Goal: Check status: Check status

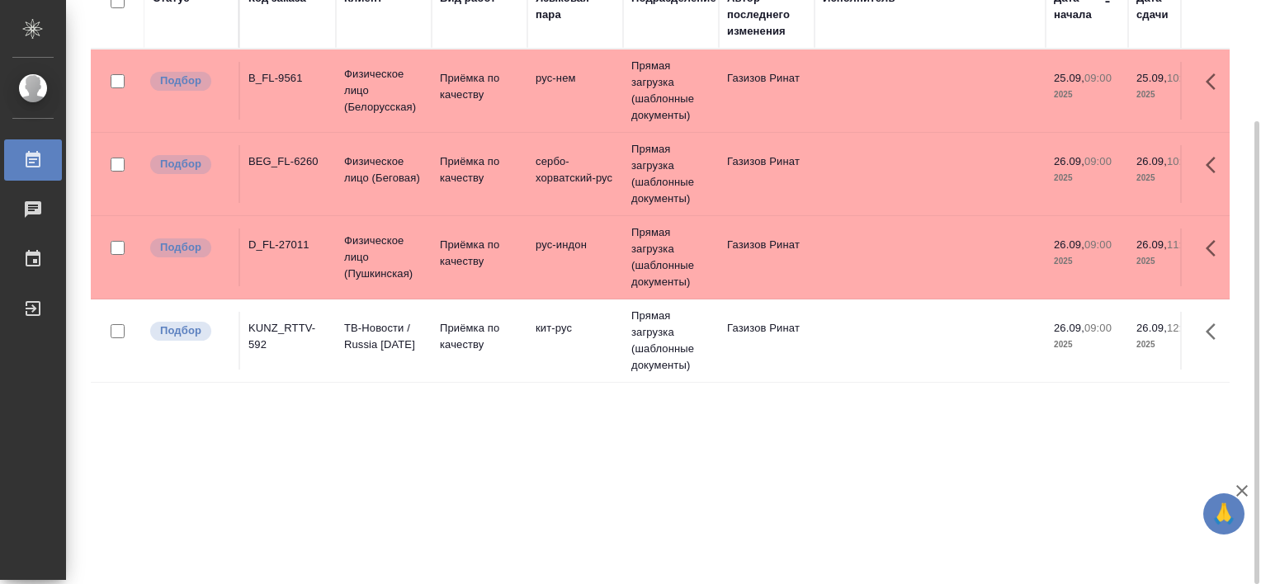
scroll to position [69, 0]
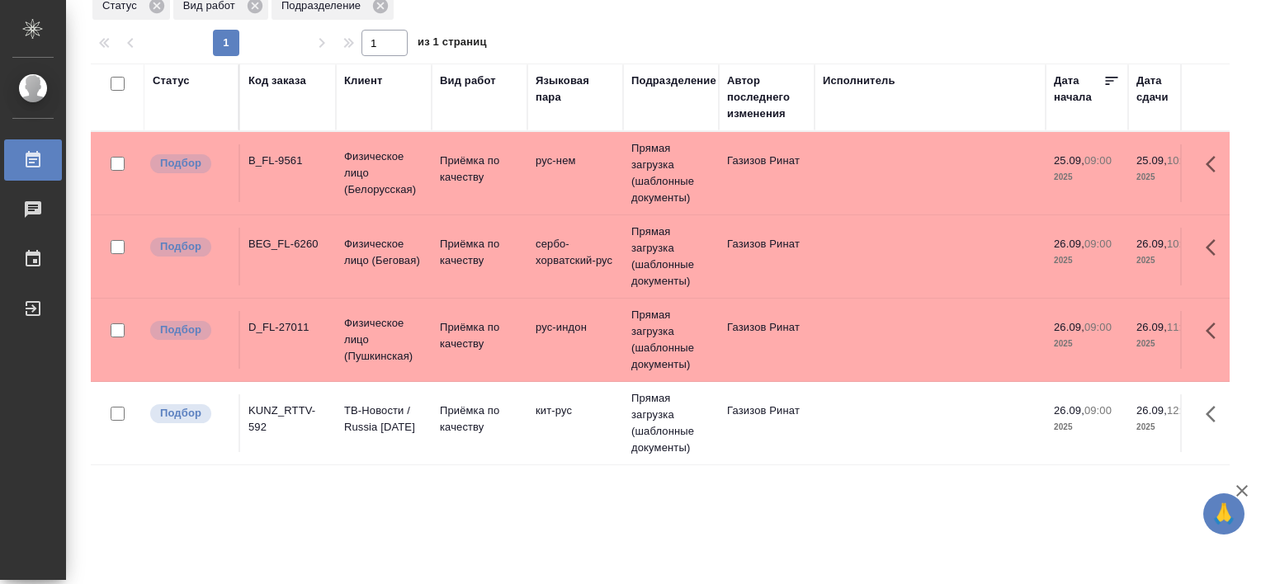
click at [274, 413] on div "KUNZ_RTTV-592" at bounding box center [287, 419] width 79 height 33
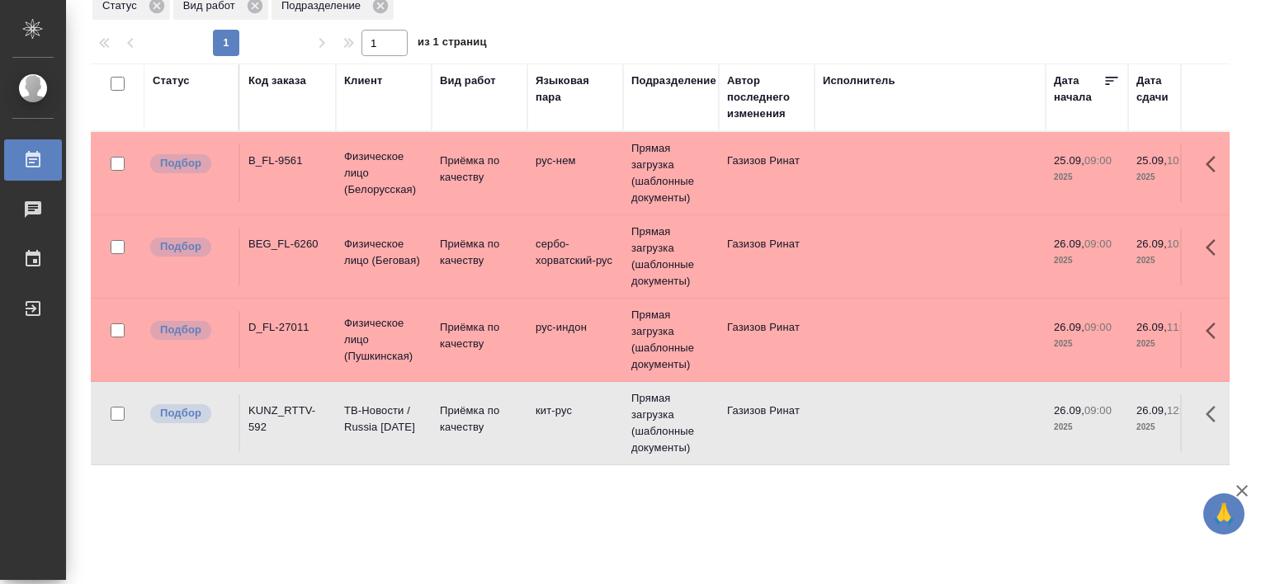
click at [274, 413] on div "KUNZ_RTTV-592" at bounding box center [287, 419] width 79 height 33
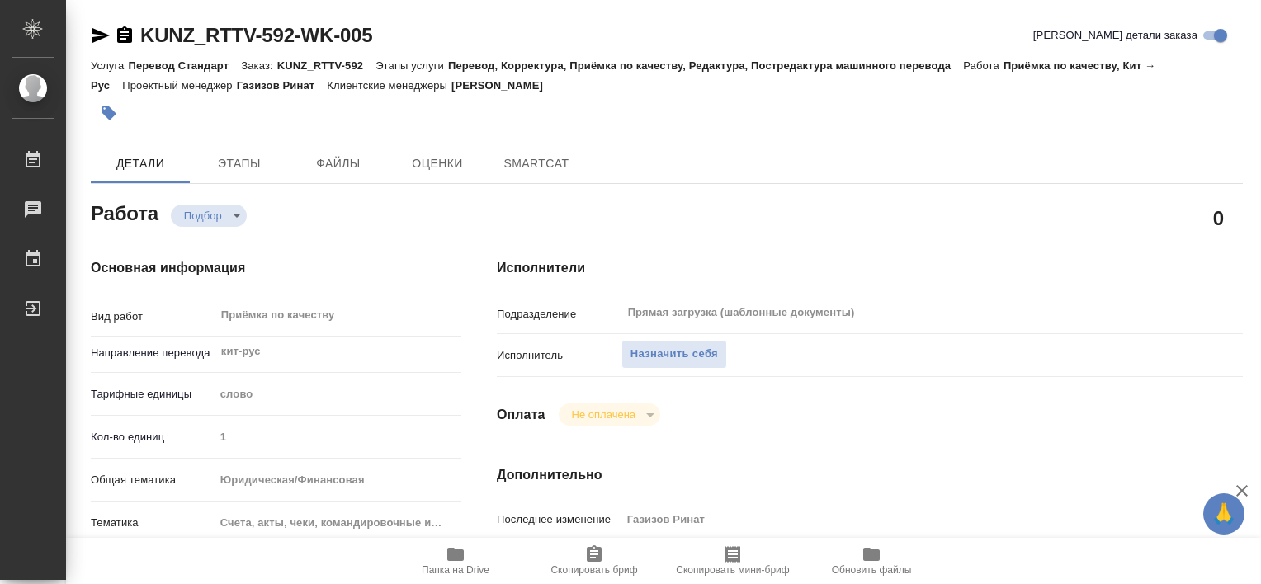
type textarea "x"
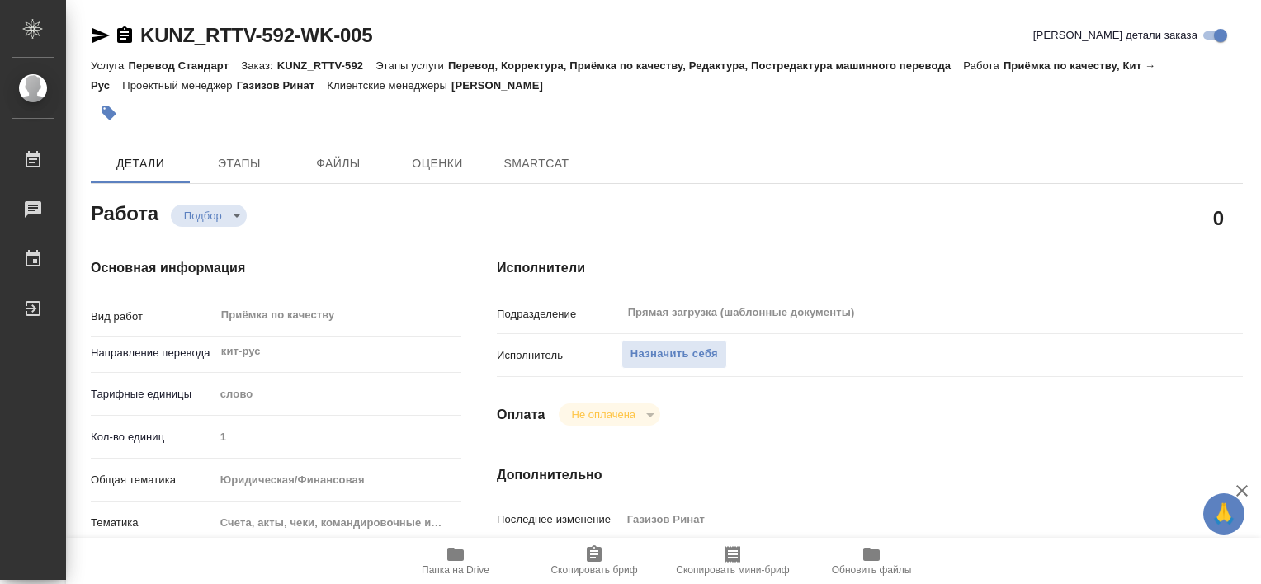
type textarea "x"
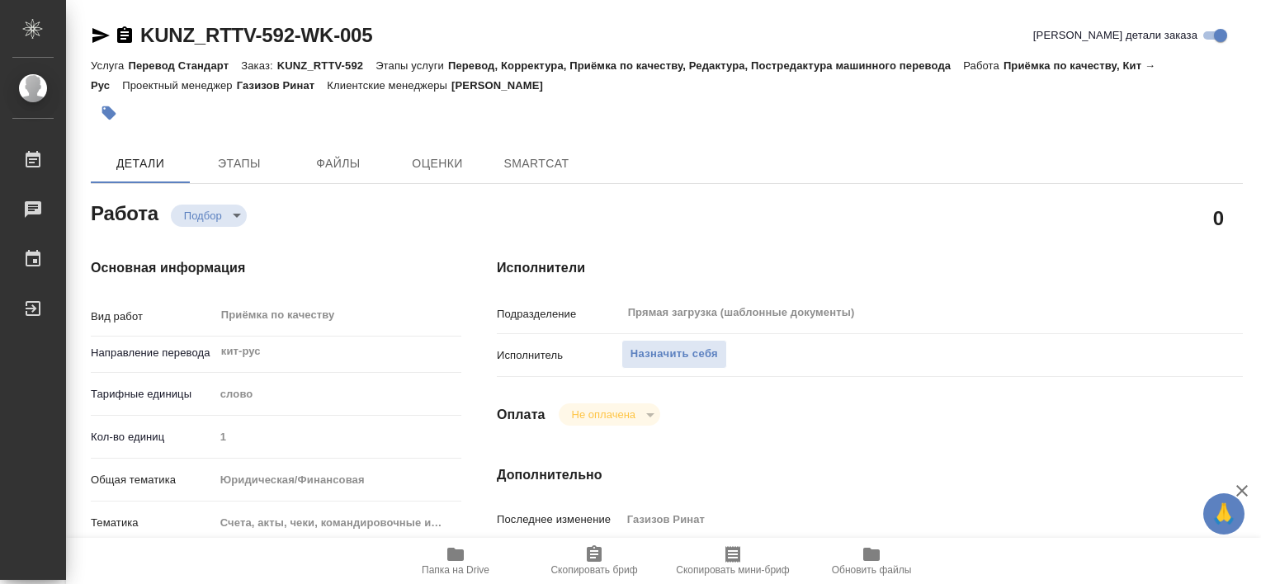
type textarea "x"
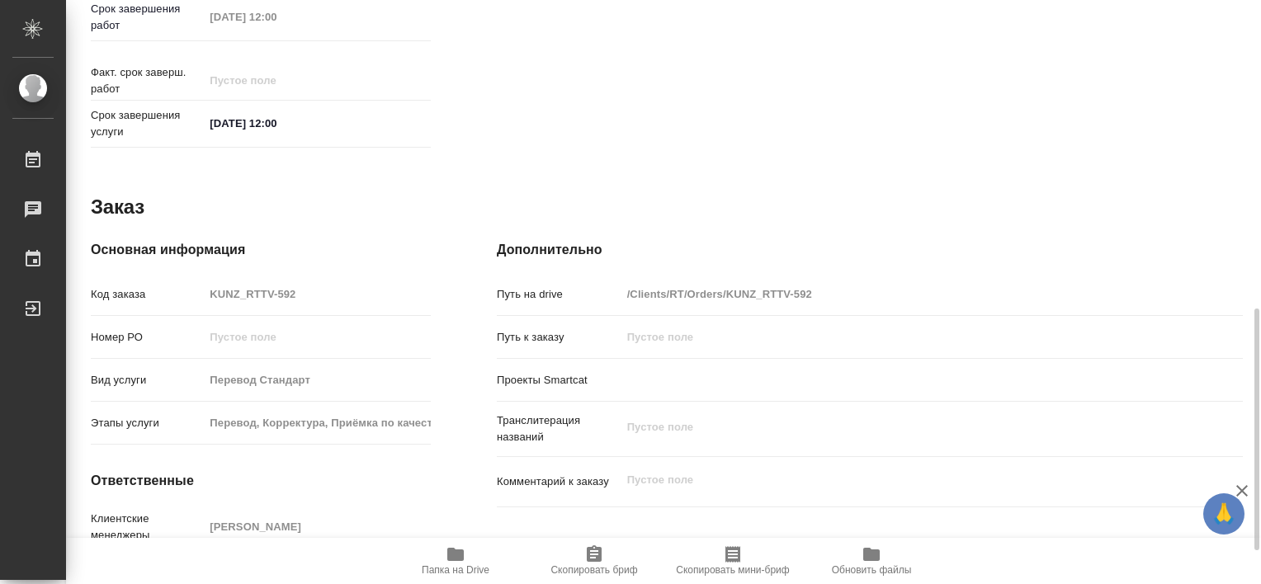
scroll to position [823, 0]
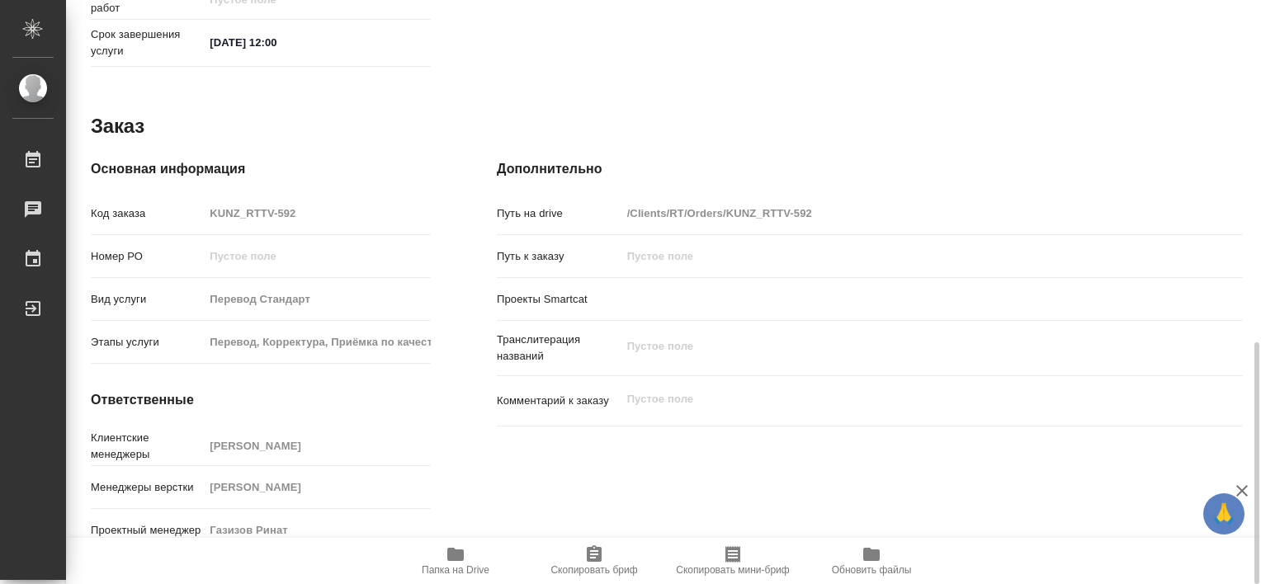
type textarea "x"
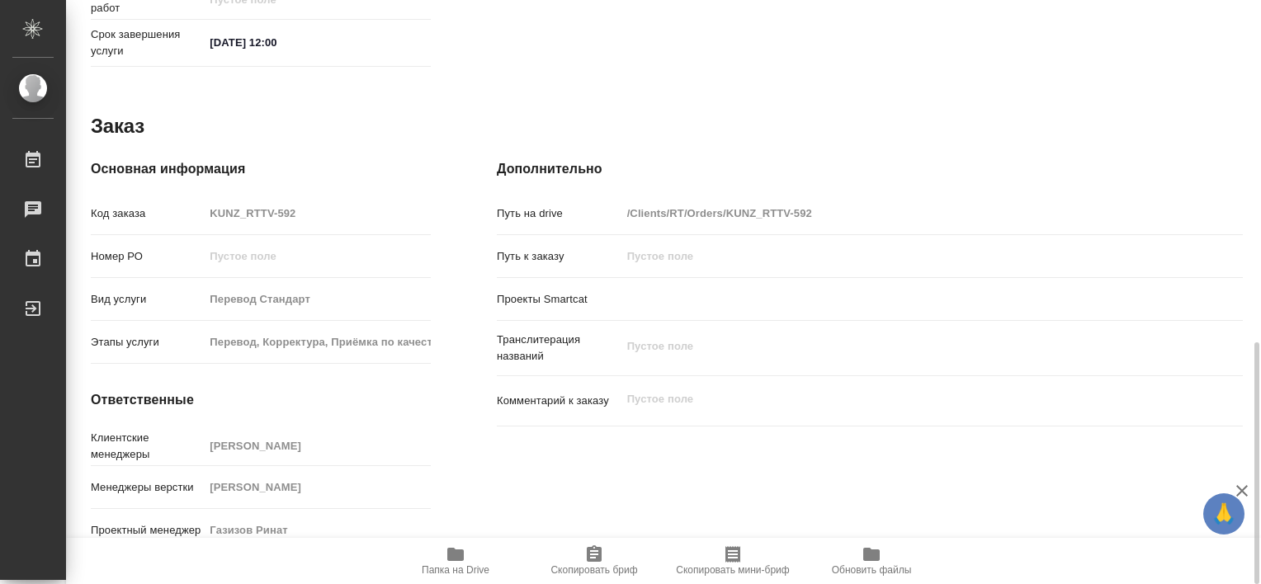
type textarea "x"
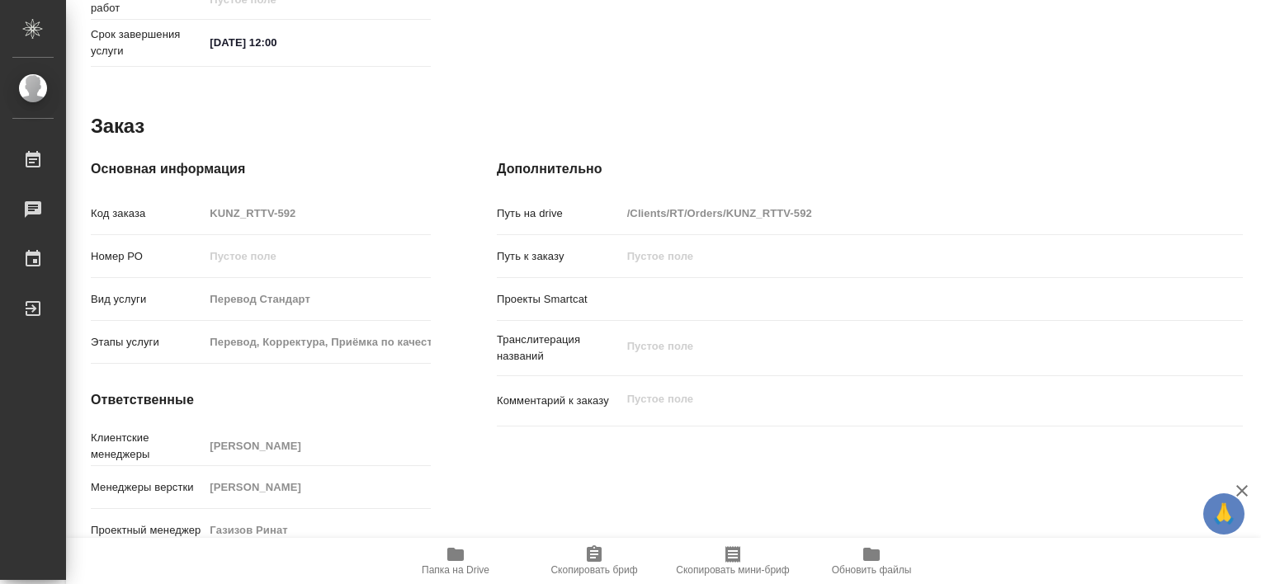
type textarea "x"
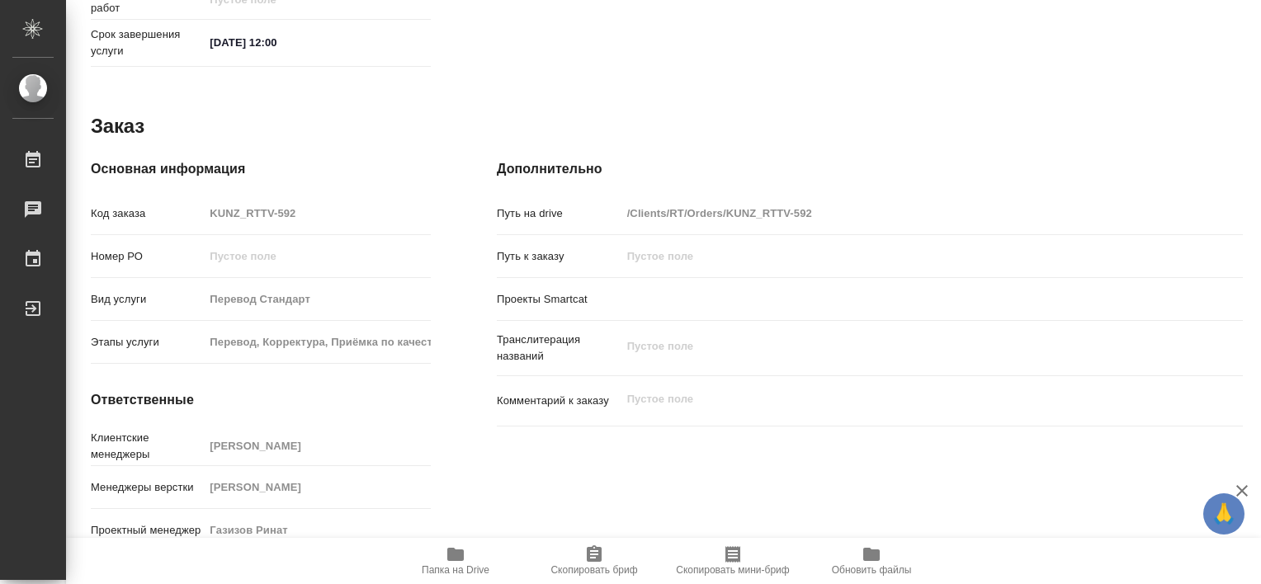
type textarea "x"
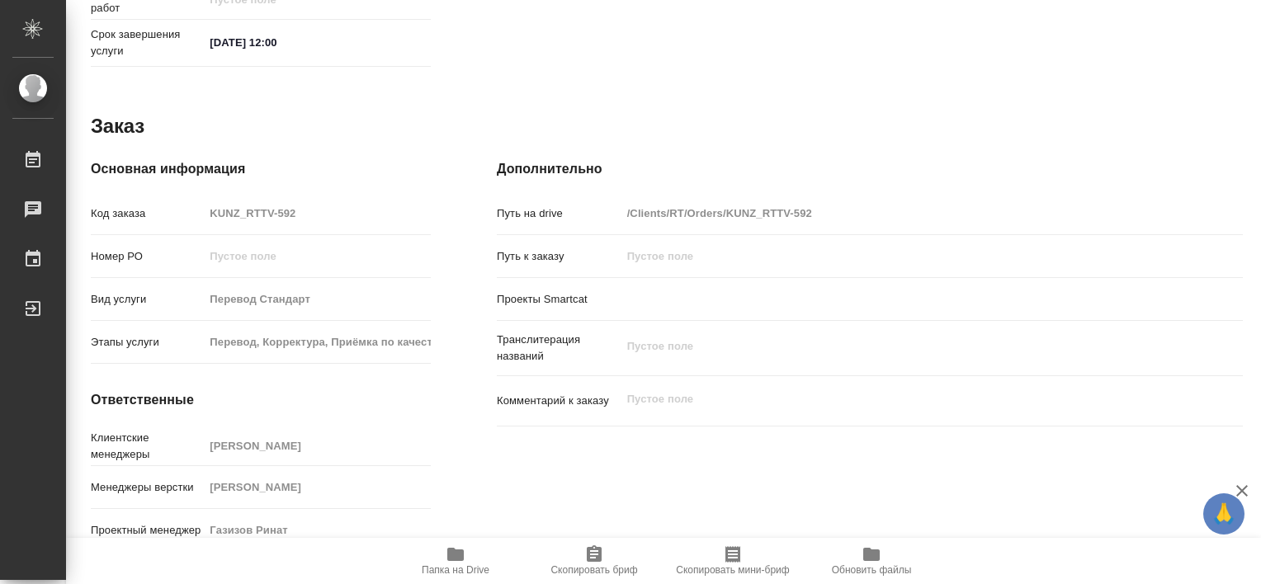
type textarea "x"
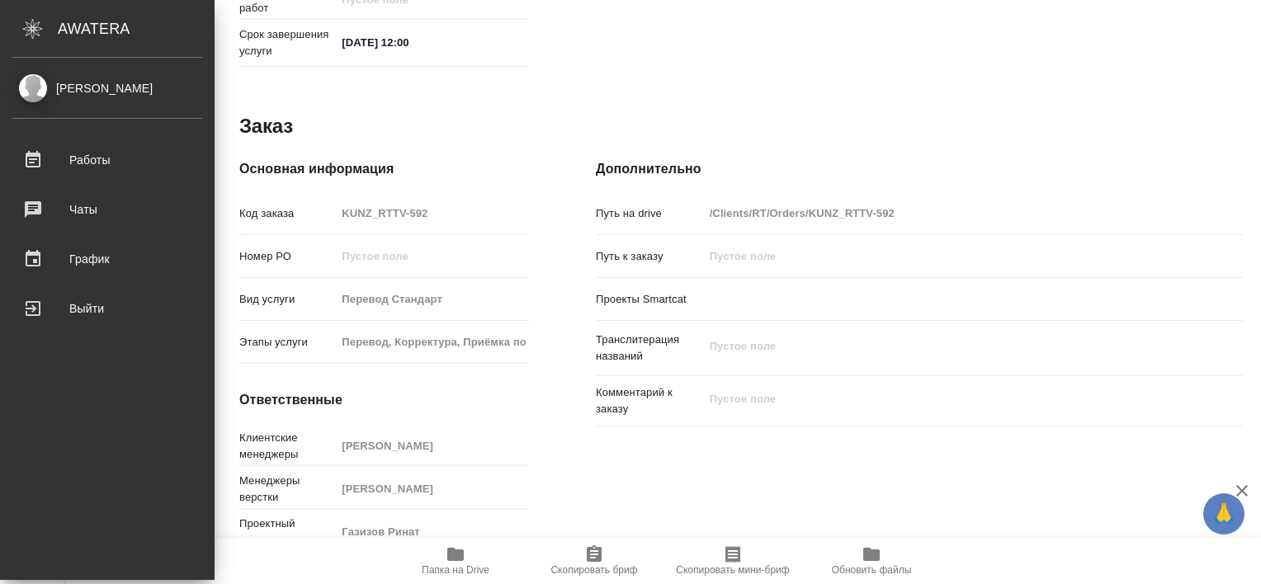
type textarea "x"
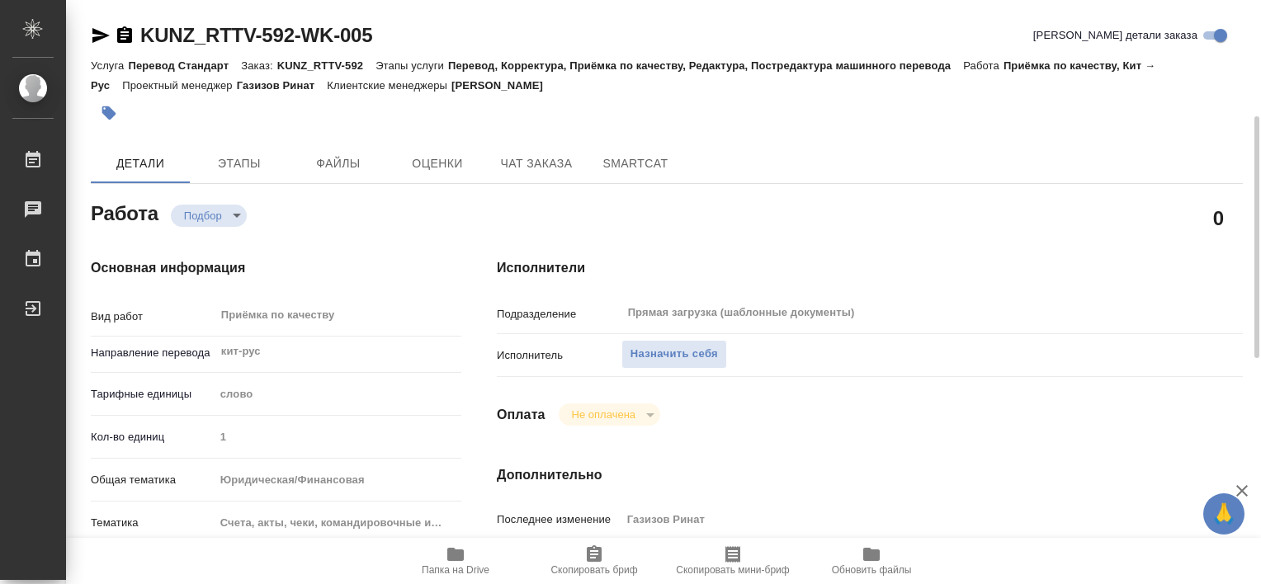
scroll to position [83, 0]
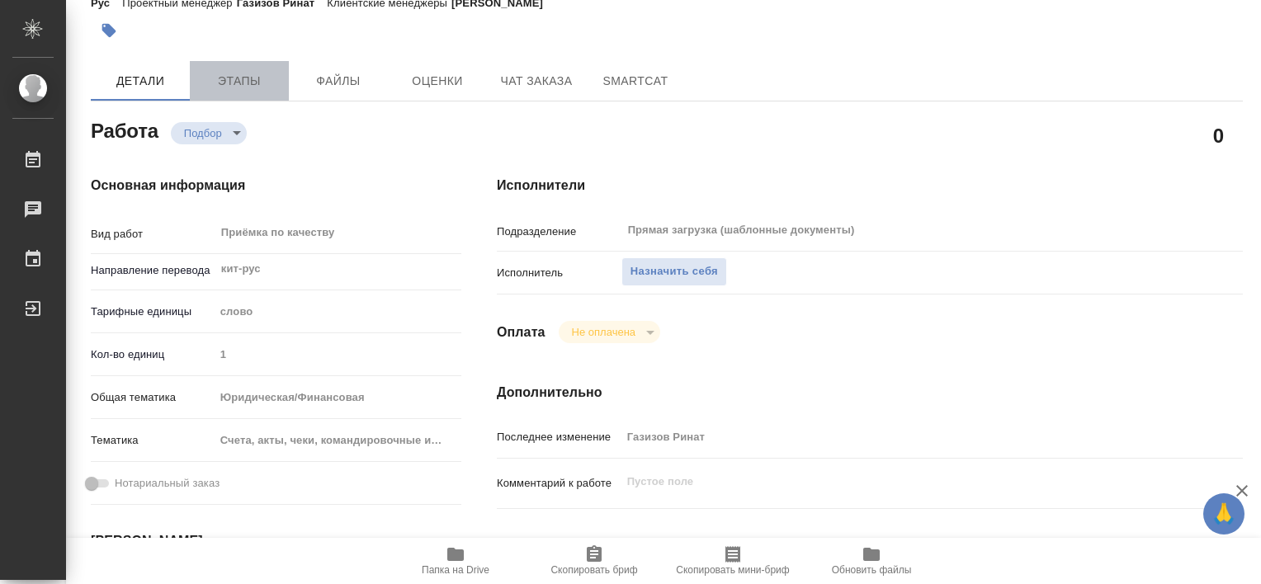
click at [252, 85] on span "Этапы" at bounding box center [239, 81] width 79 height 21
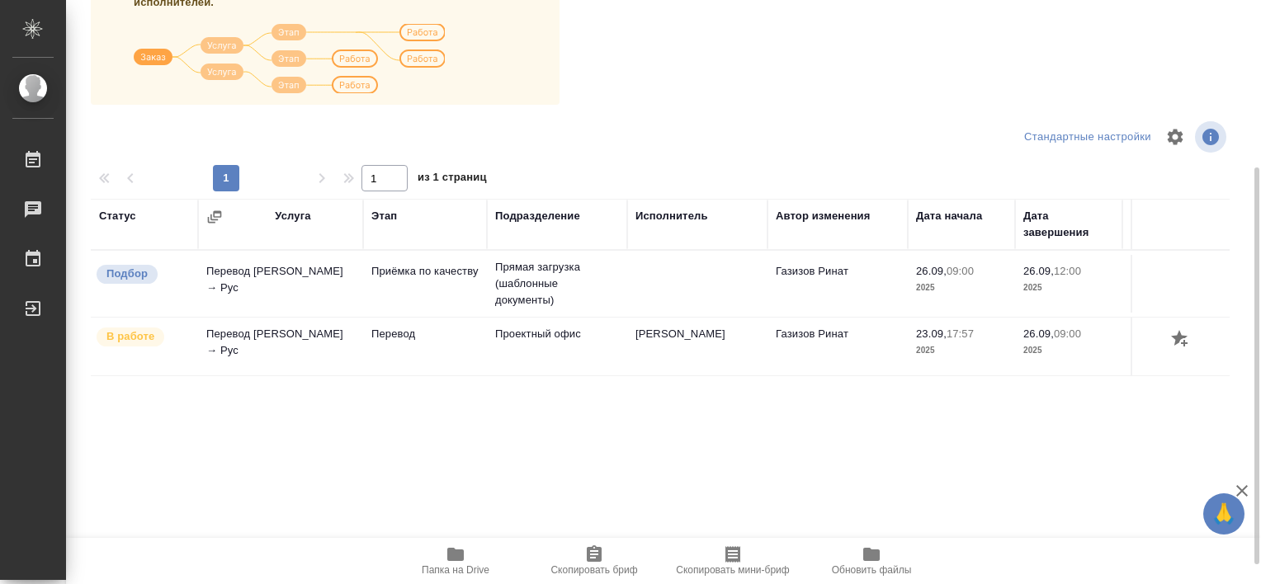
scroll to position [276, 0]
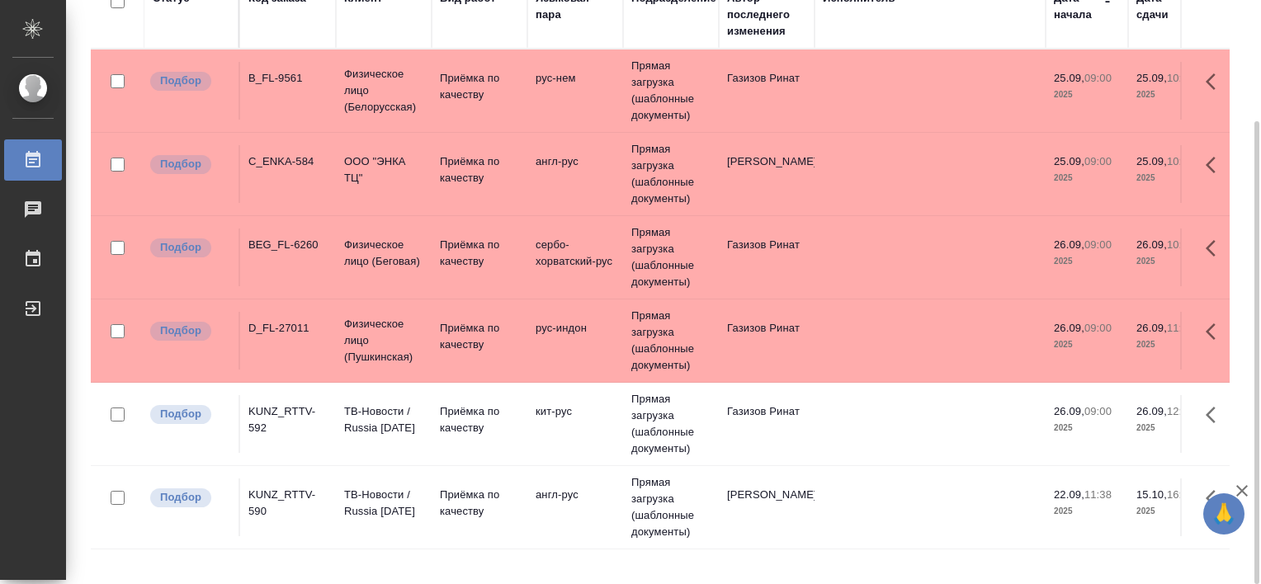
click at [274, 493] on div "KUNZ_RTTV-590" at bounding box center [287, 503] width 79 height 33
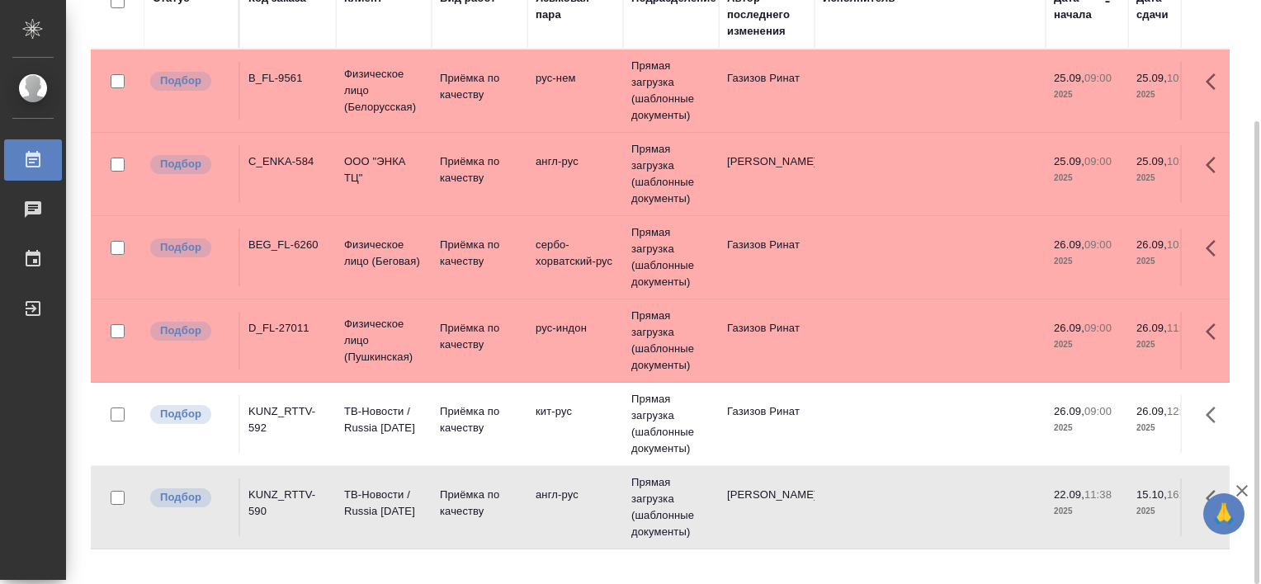
click at [274, 493] on div "KUNZ_RTTV-590" at bounding box center [287, 503] width 79 height 33
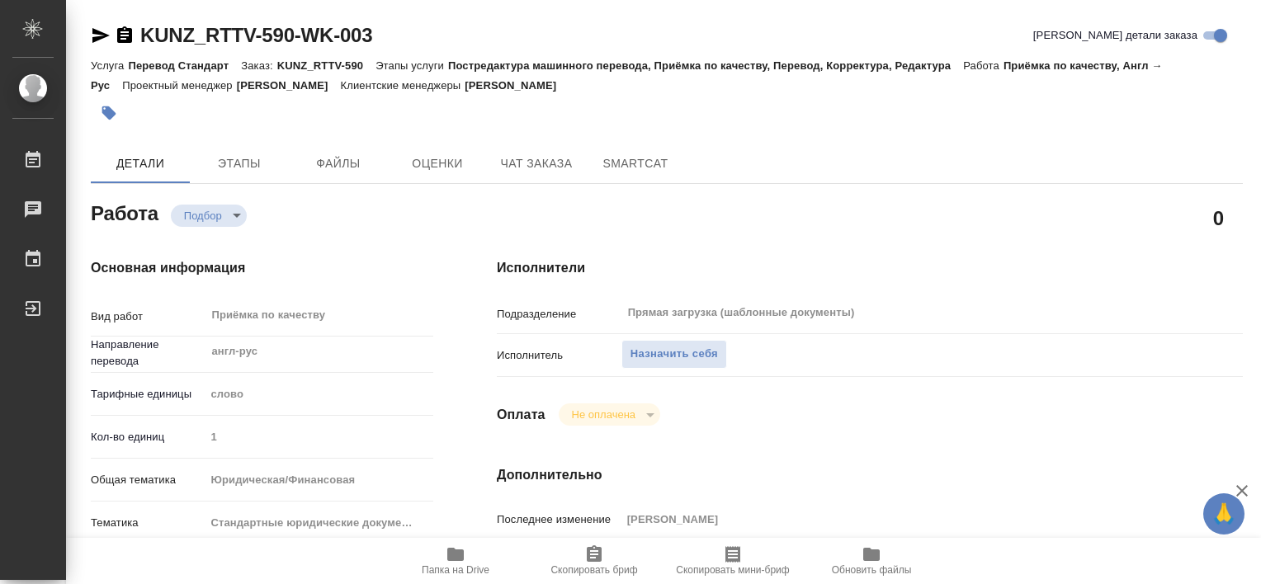
type textarea "x"
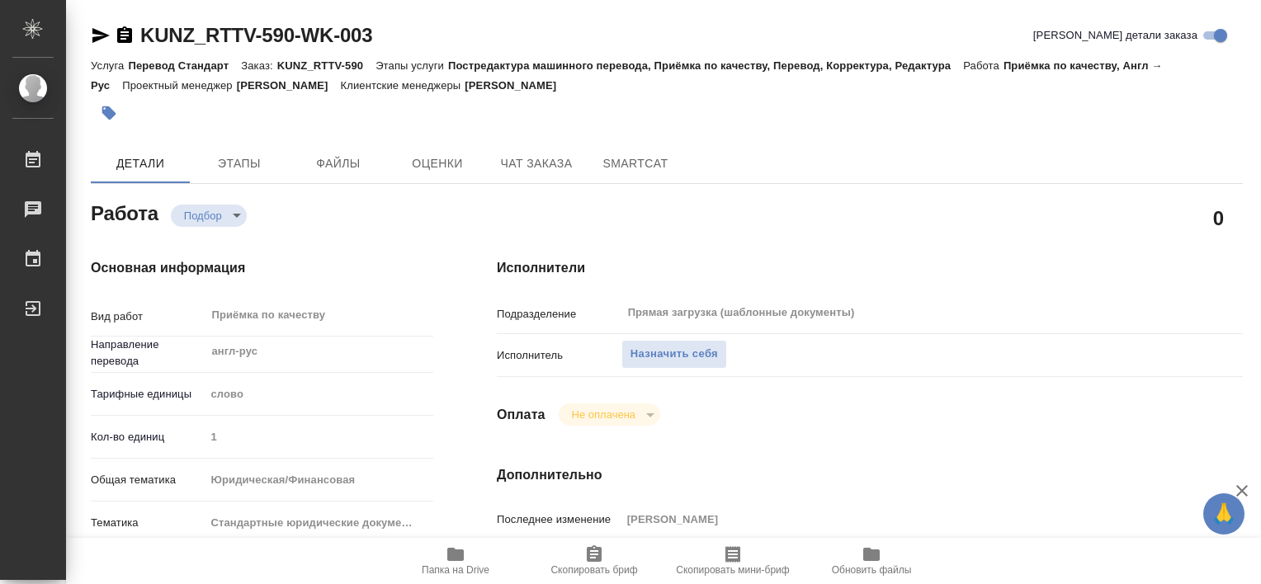
type textarea "x"
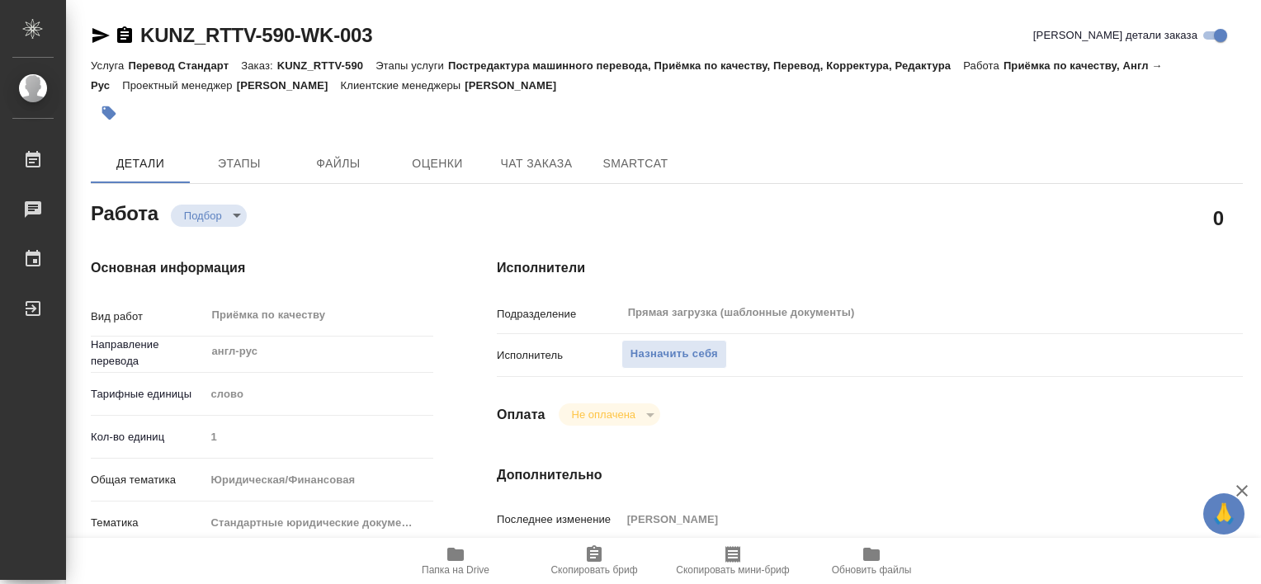
type textarea "x"
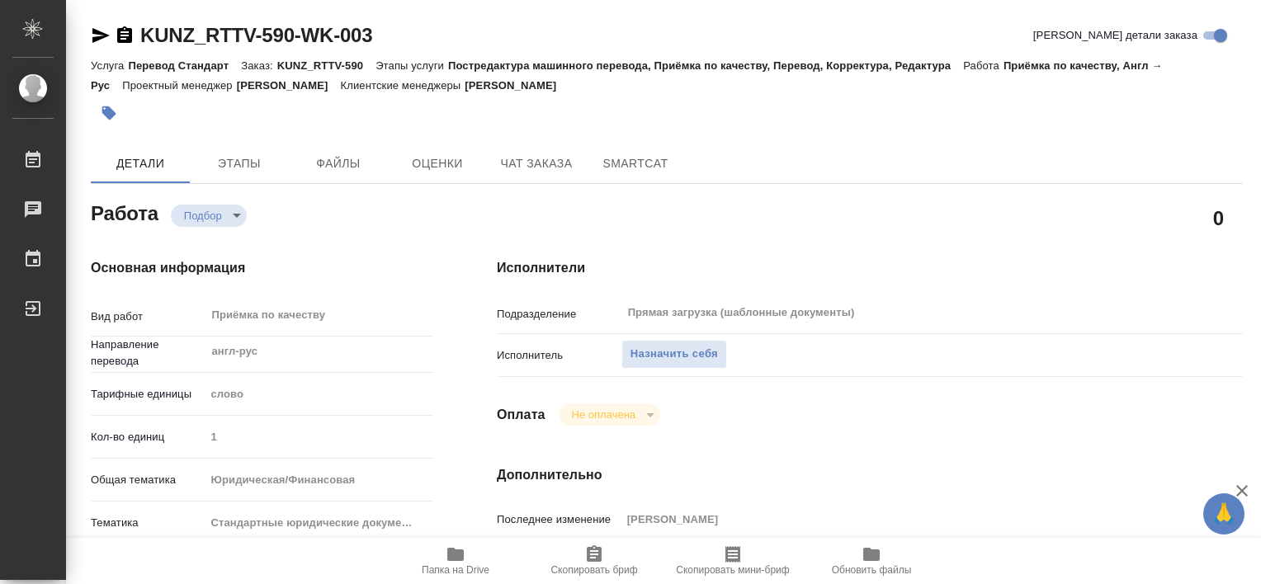
type textarea "x"
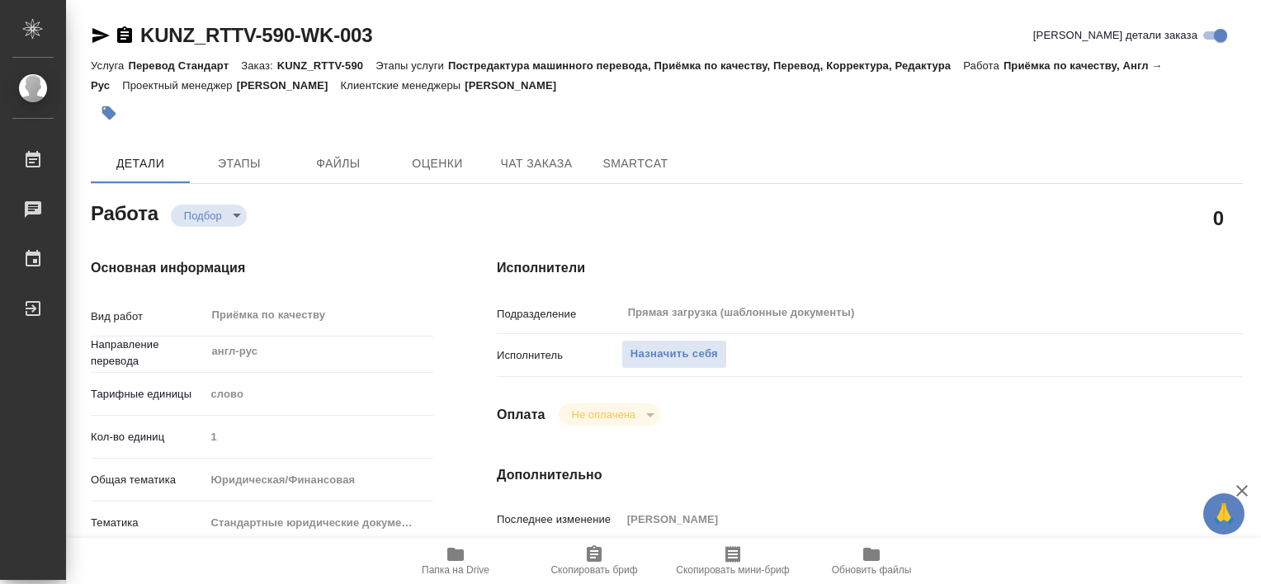
type textarea "x"
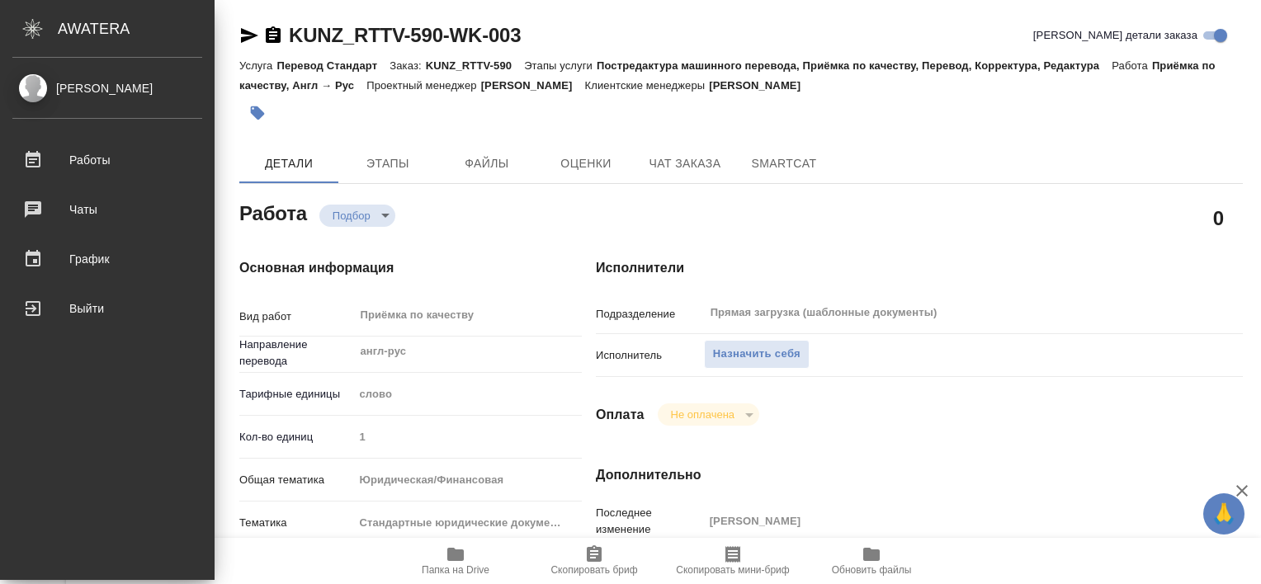
type textarea "x"
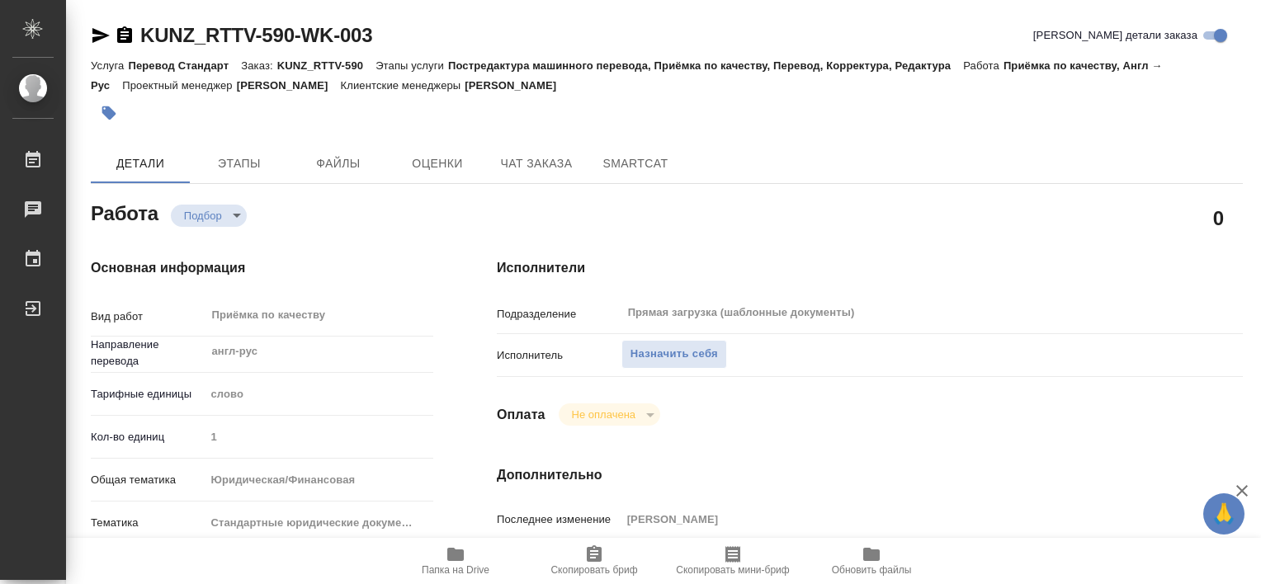
type textarea "x"
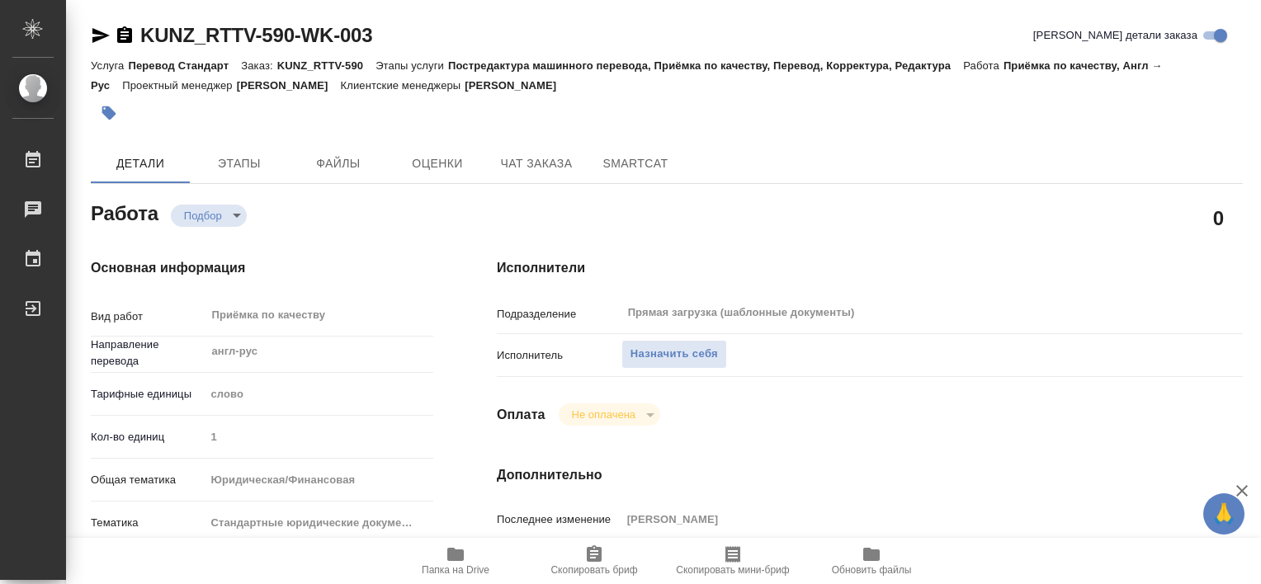
type textarea "x"
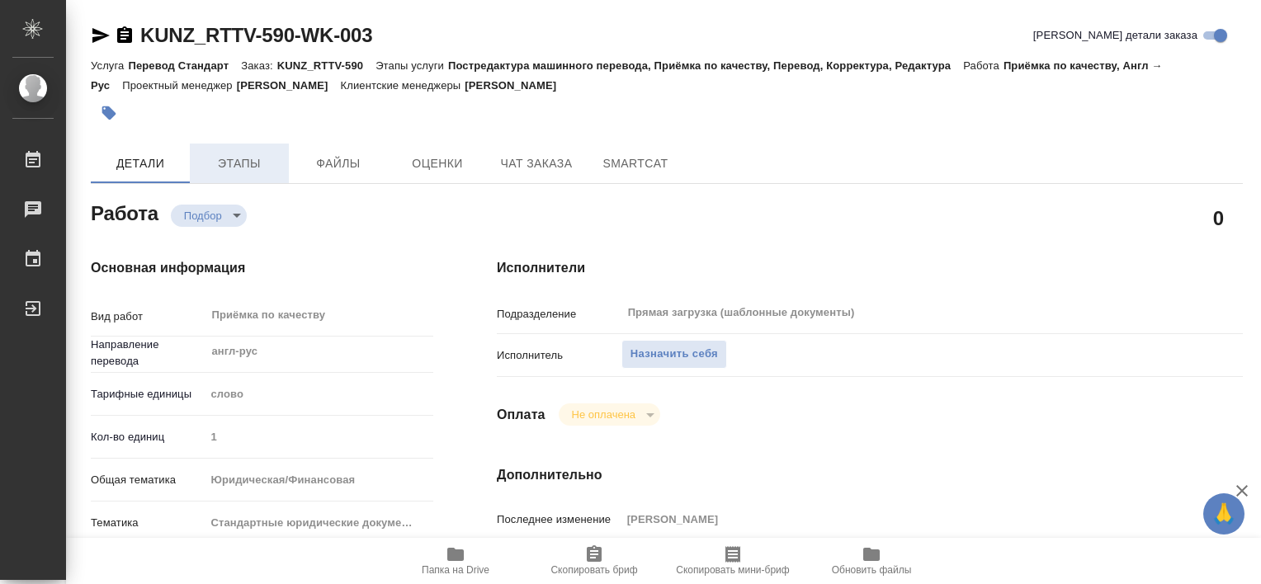
type textarea "x"
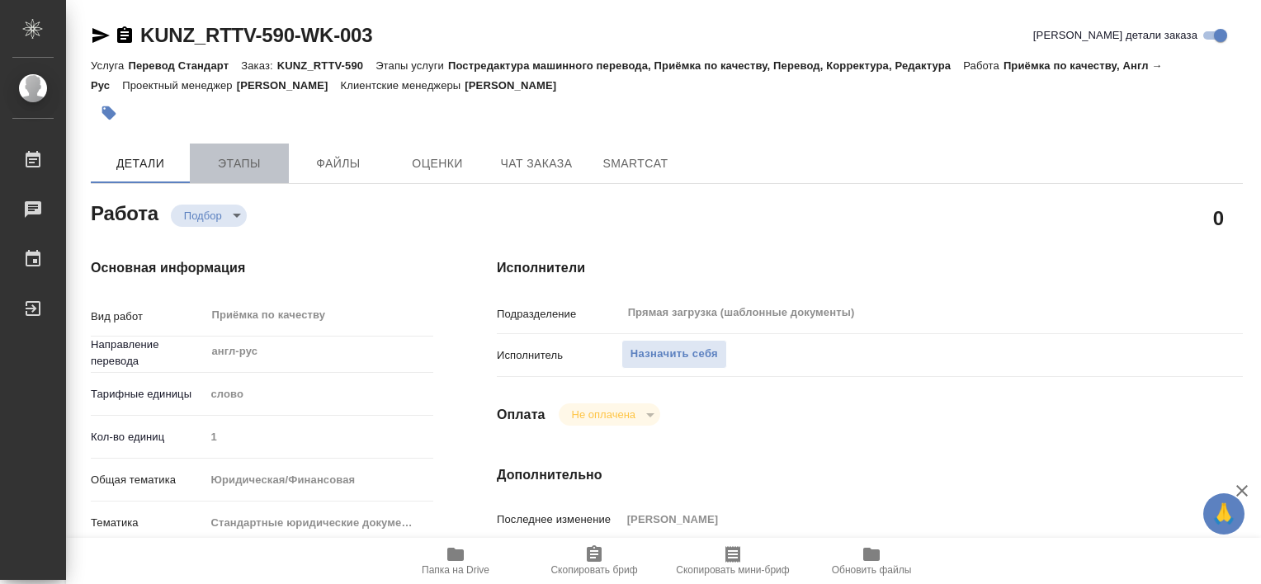
click at [229, 172] on span "Этапы" at bounding box center [239, 163] width 79 height 21
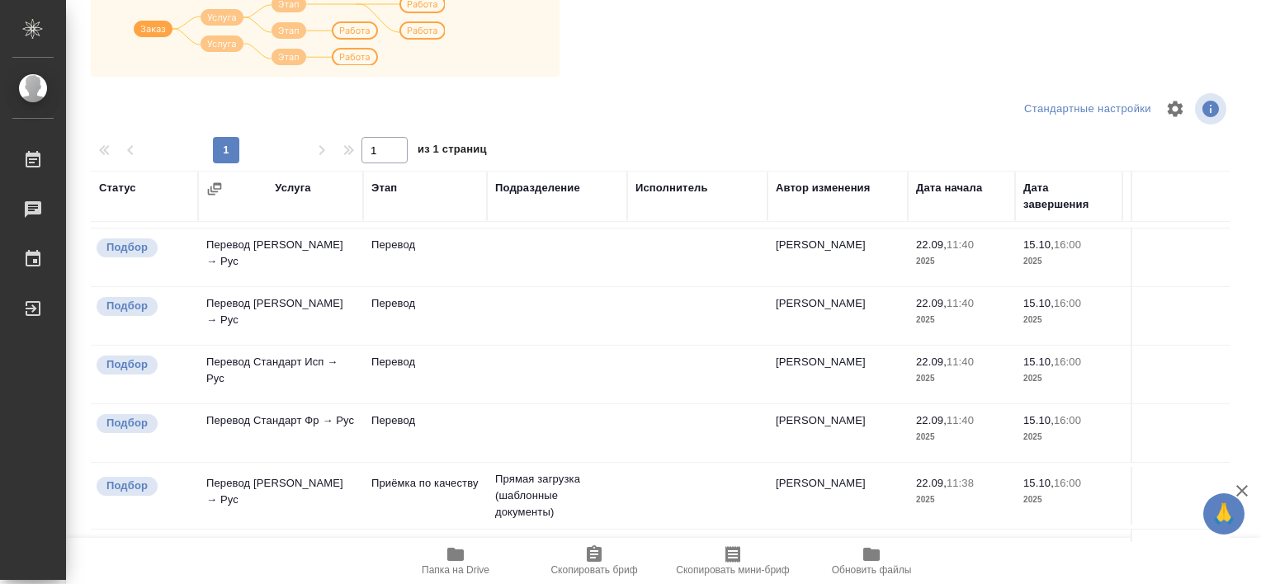
scroll to position [218, 0]
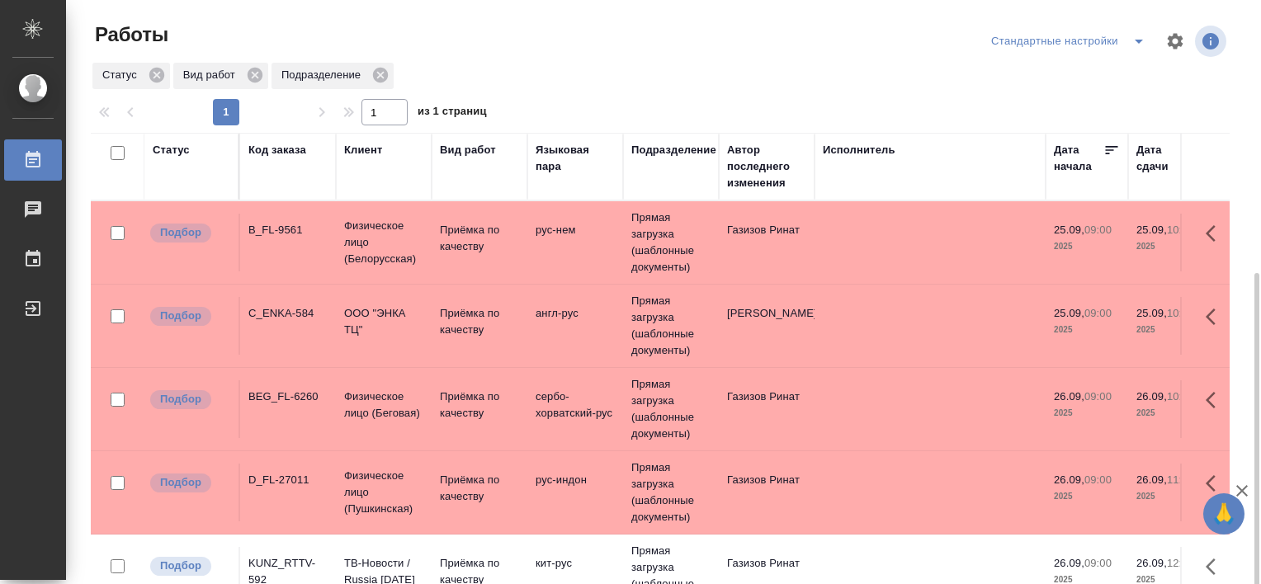
scroll to position [152, 0]
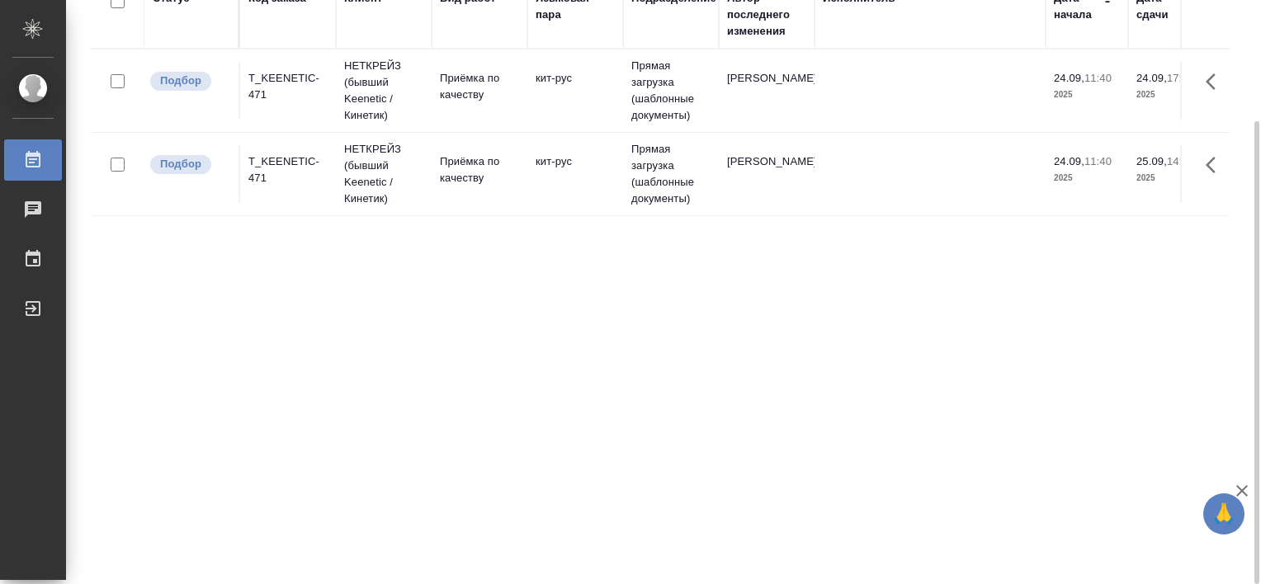
click at [301, 158] on div "T_KEENETIC-471" at bounding box center [287, 169] width 79 height 33
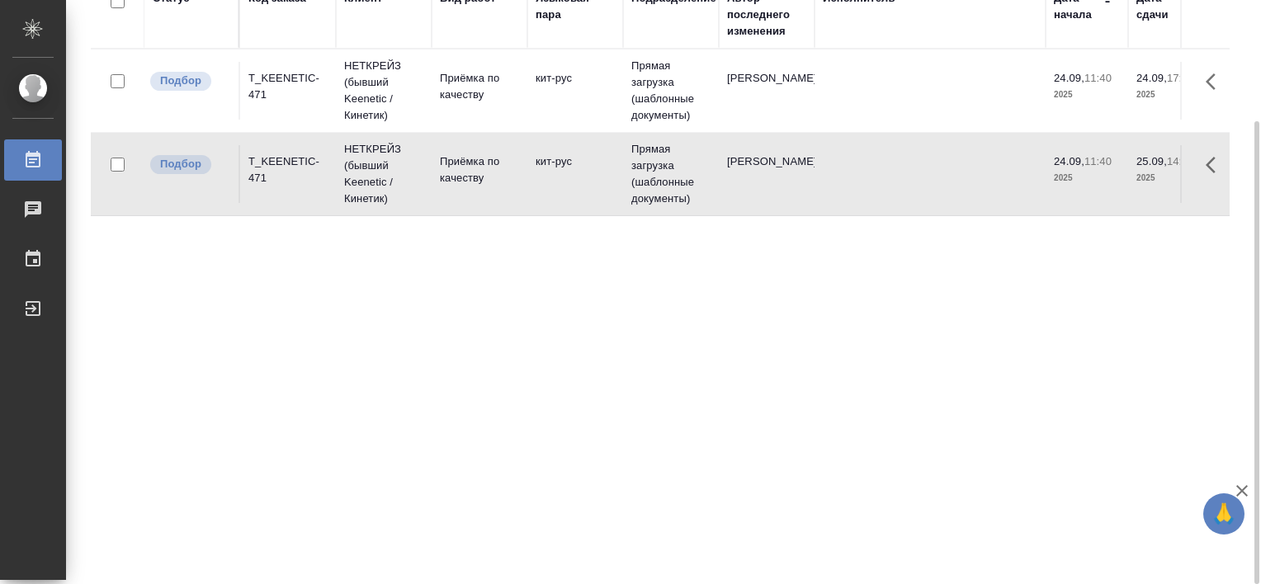
click at [301, 158] on div "T_KEENETIC-471" at bounding box center [287, 169] width 79 height 33
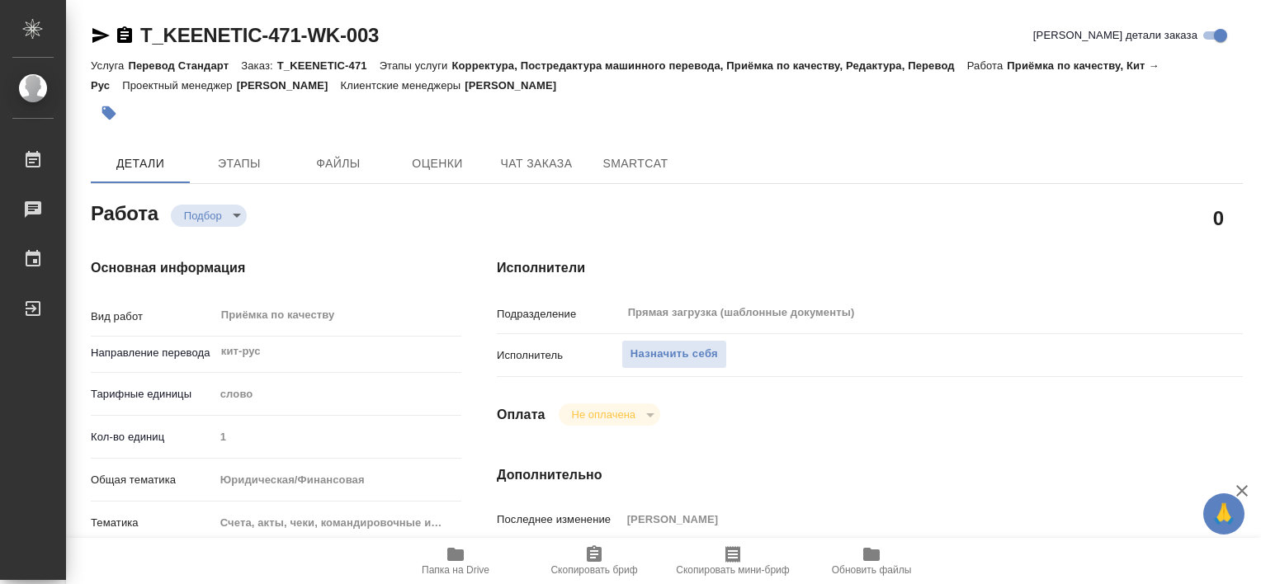
type textarea "x"
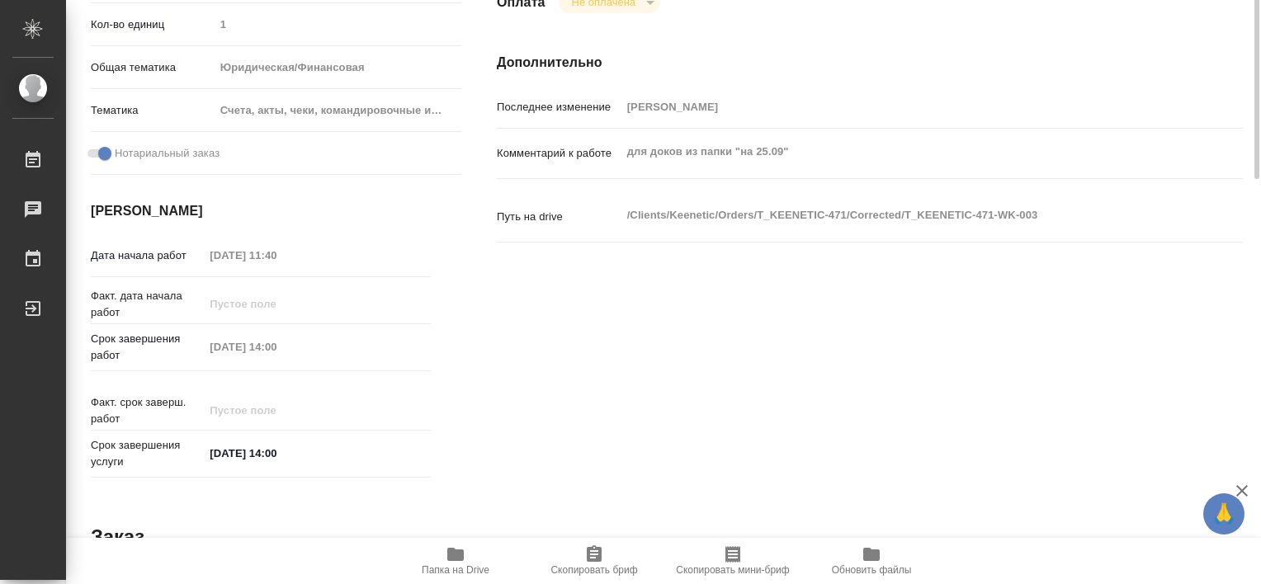
type textarea "x"
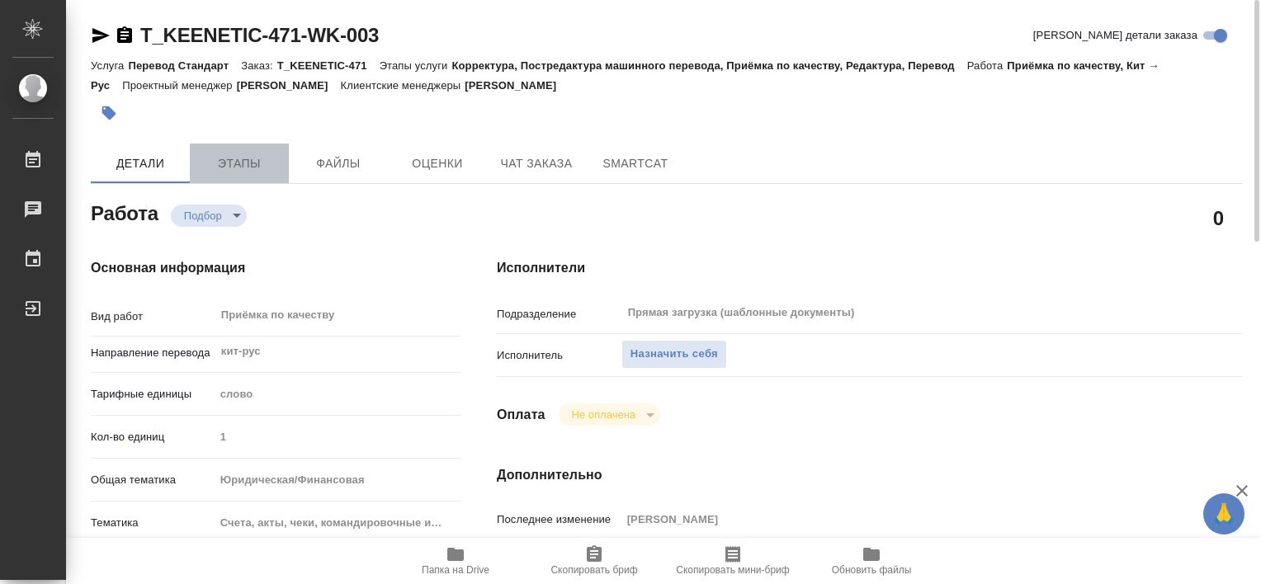
click at [231, 161] on span "Этапы" at bounding box center [239, 163] width 79 height 21
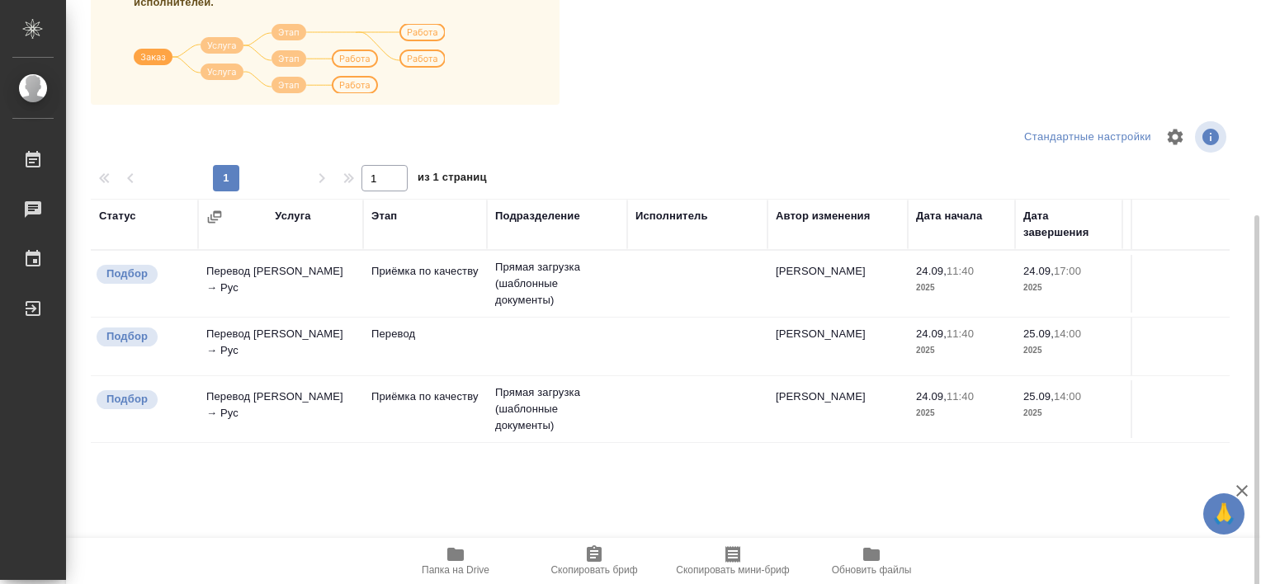
scroll to position [276, 0]
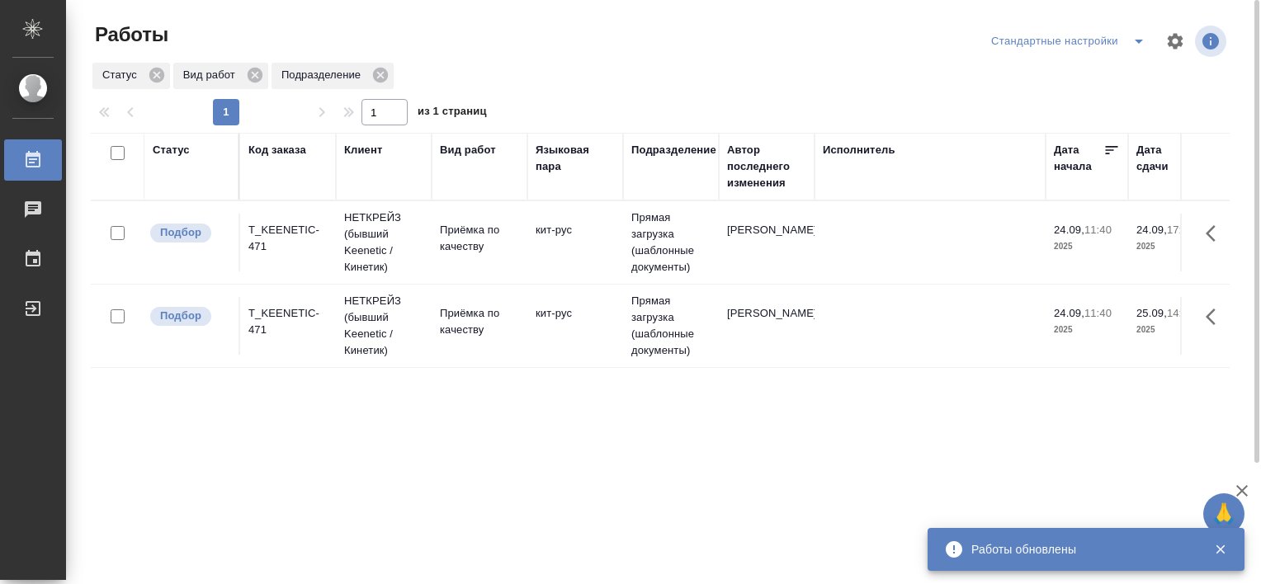
click at [257, 231] on div "T_KEENETIC-471" at bounding box center [287, 238] width 79 height 33
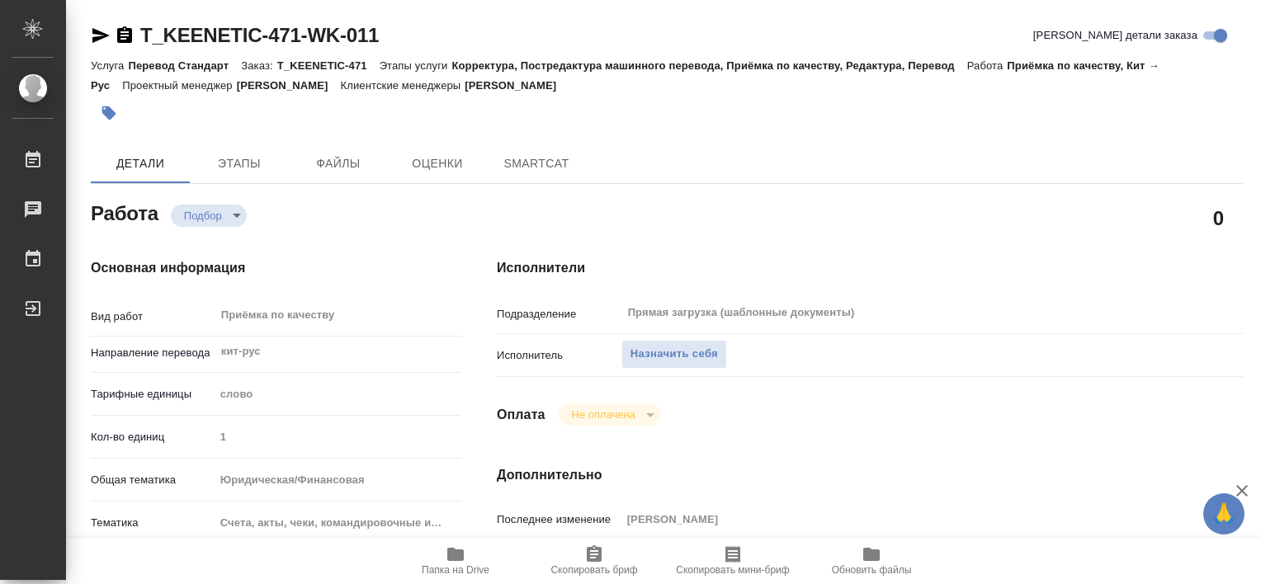
type textarea "x"
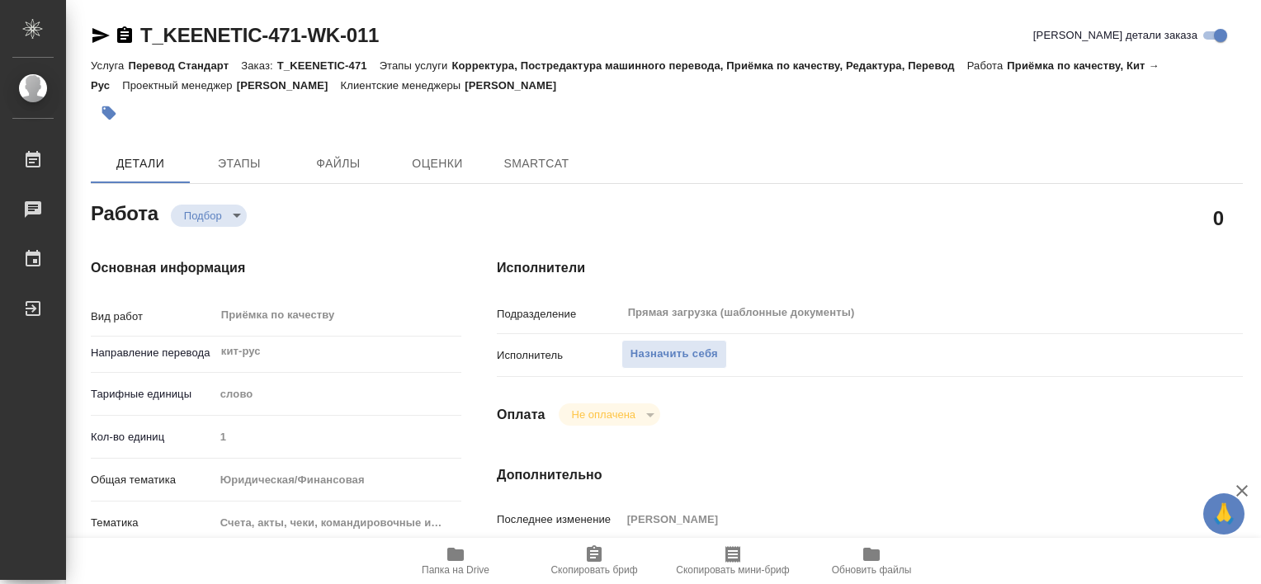
type textarea "x"
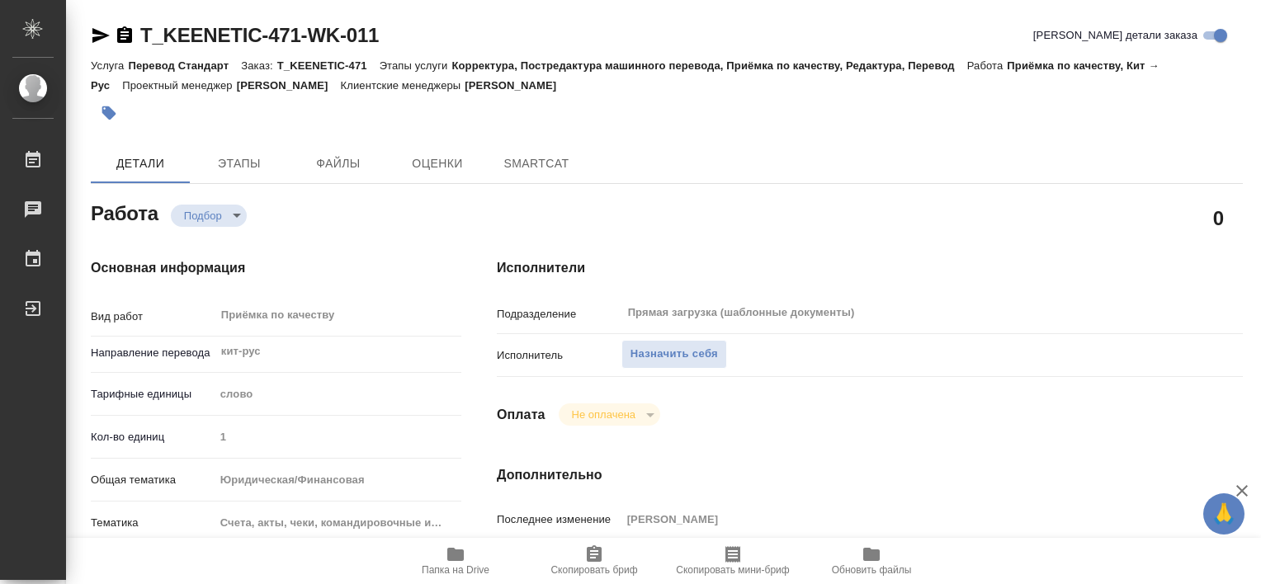
type textarea "x"
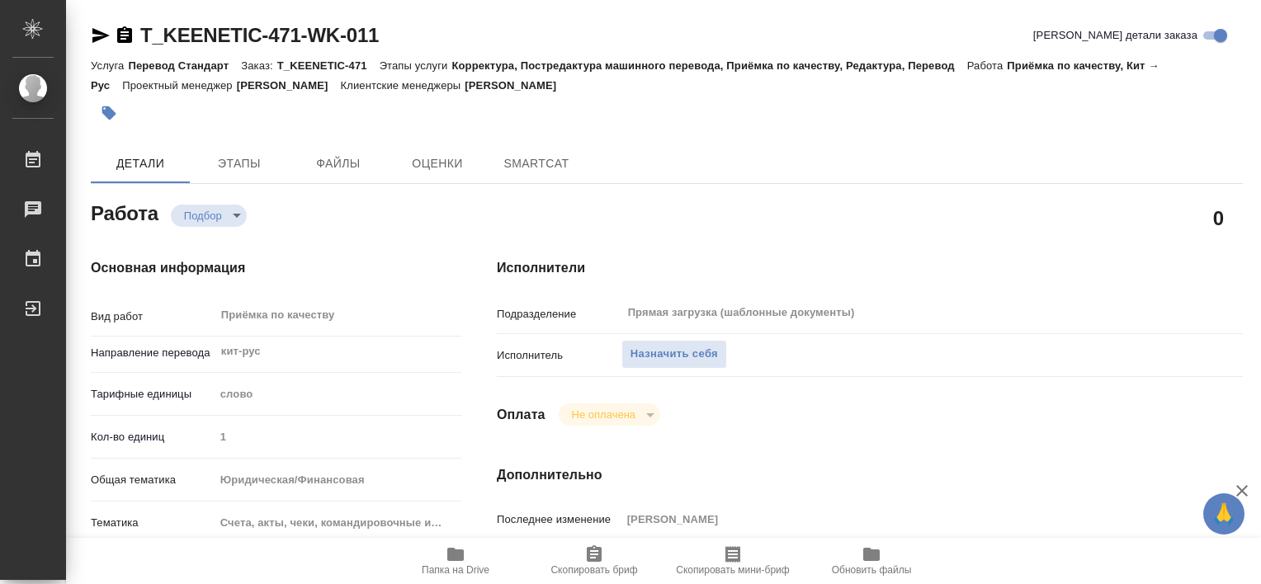
type textarea "x"
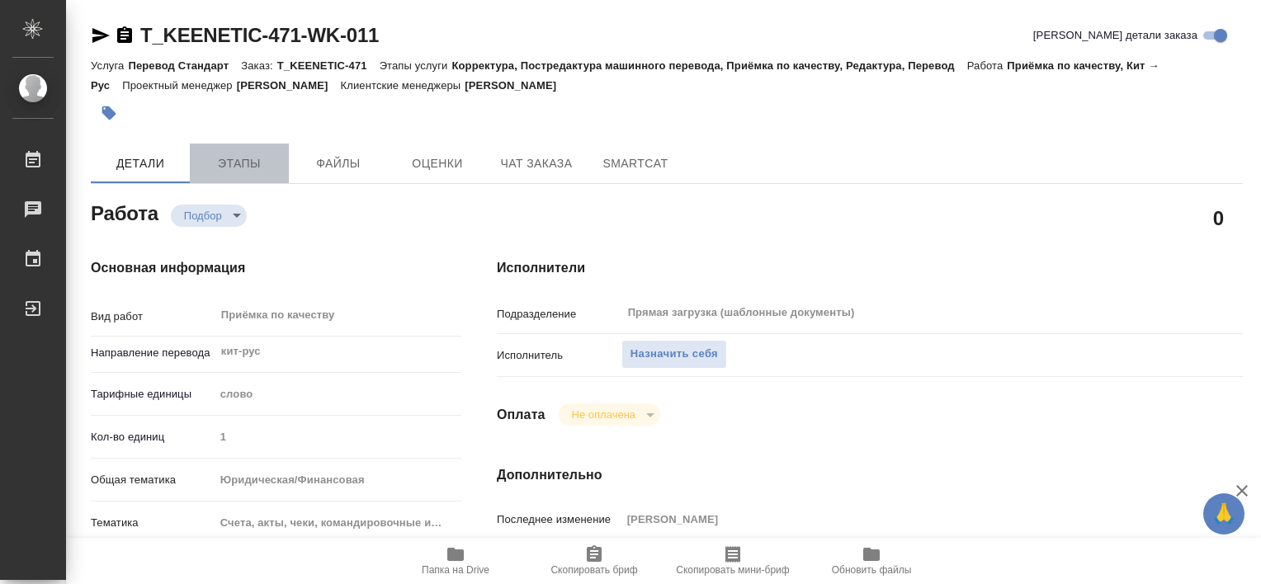
click at [251, 156] on span "Этапы" at bounding box center [239, 163] width 79 height 21
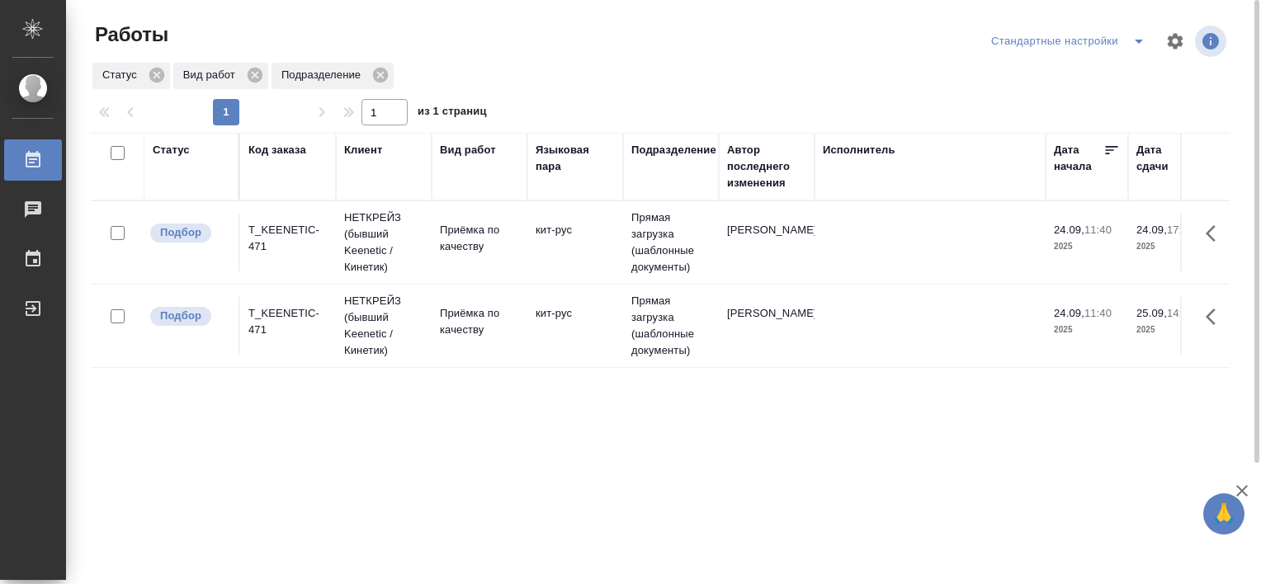
click at [284, 228] on div "T_KEENETIC-471" at bounding box center [287, 238] width 79 height 33
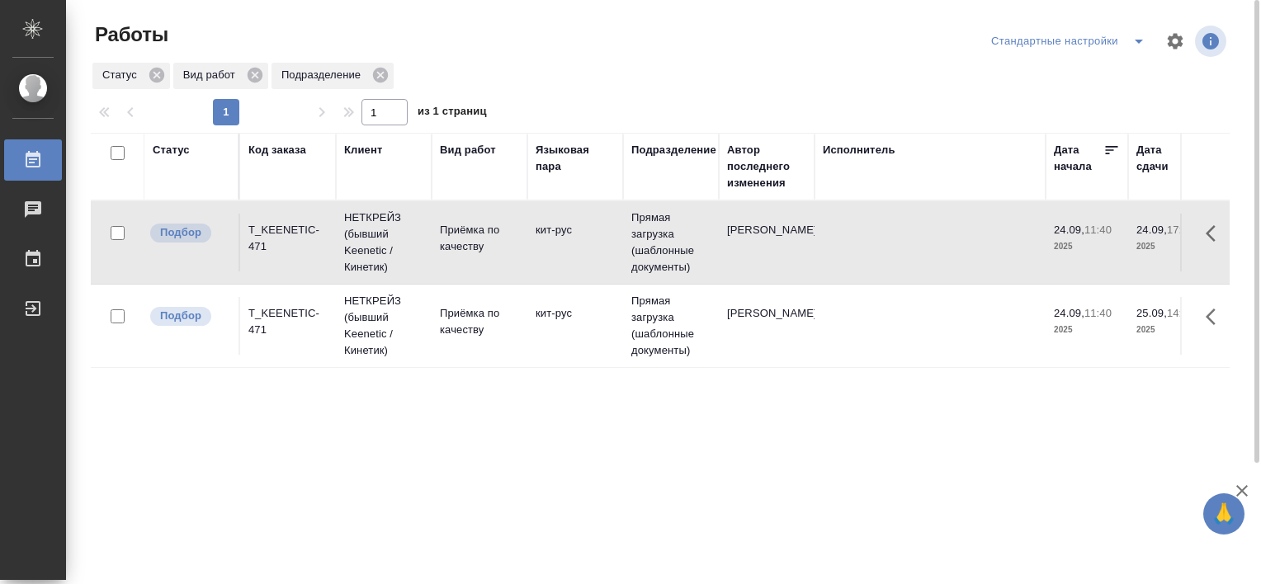
click at [284, 228] on div "T_KEENETIC-471" at bounding box center [287, 238] width 79 height 33
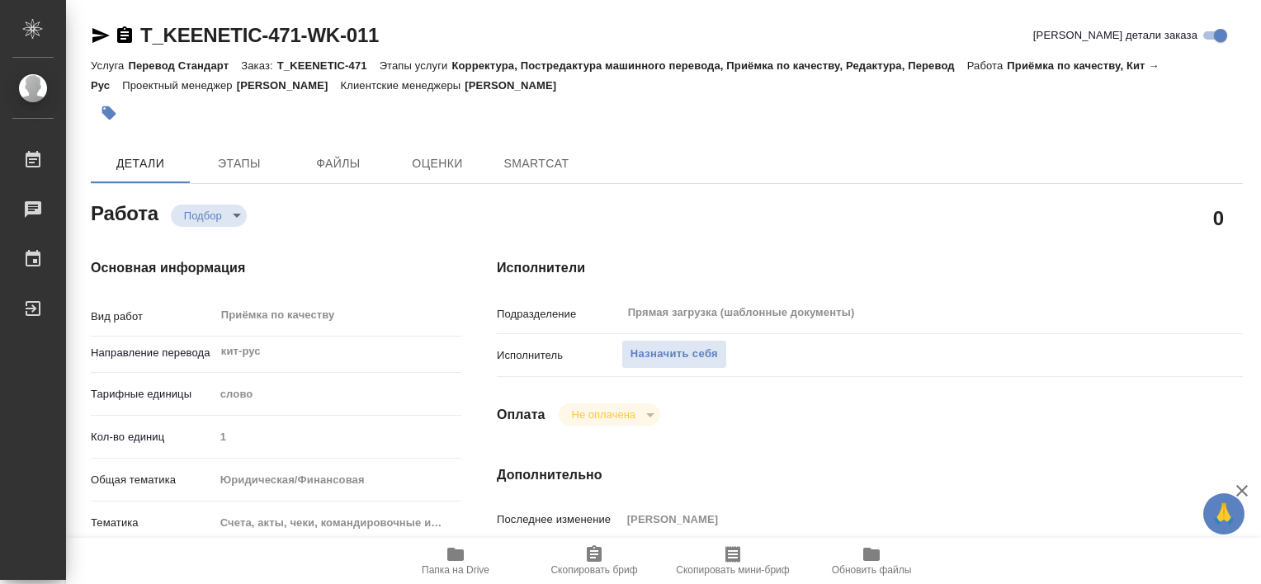
type textarea "x"
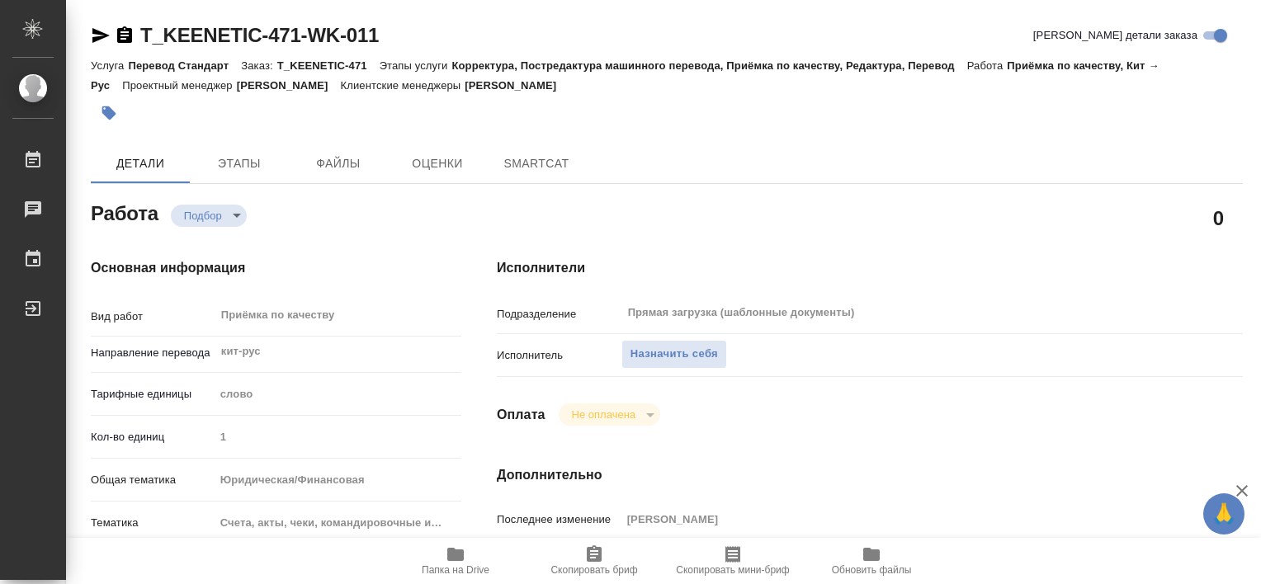
type textarea "x"
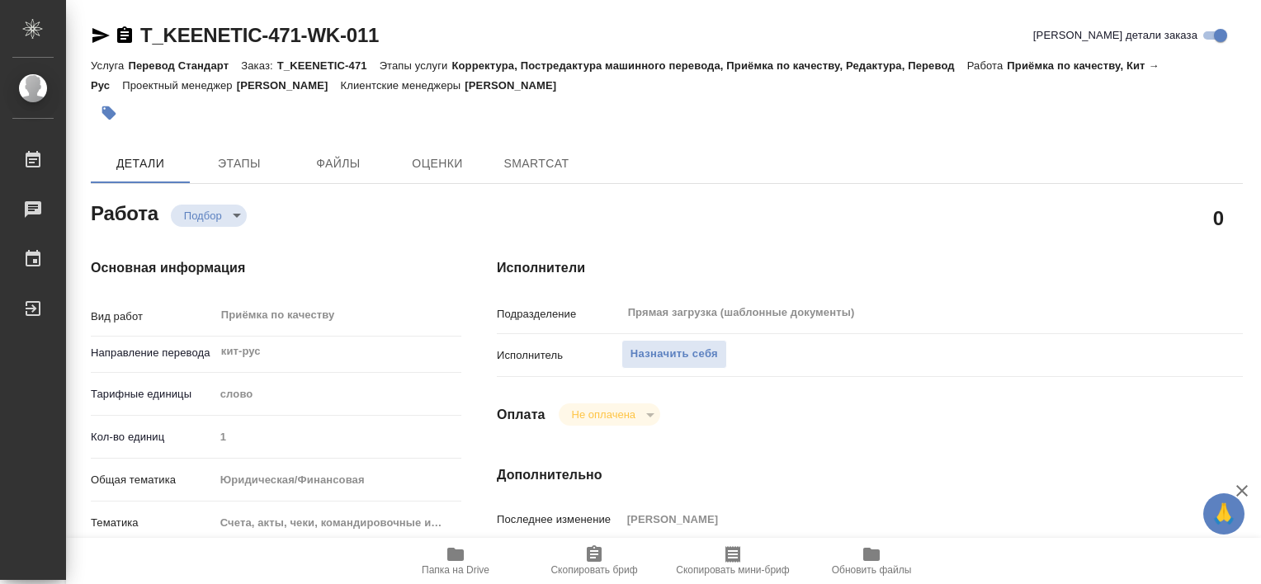
type textarea "x"
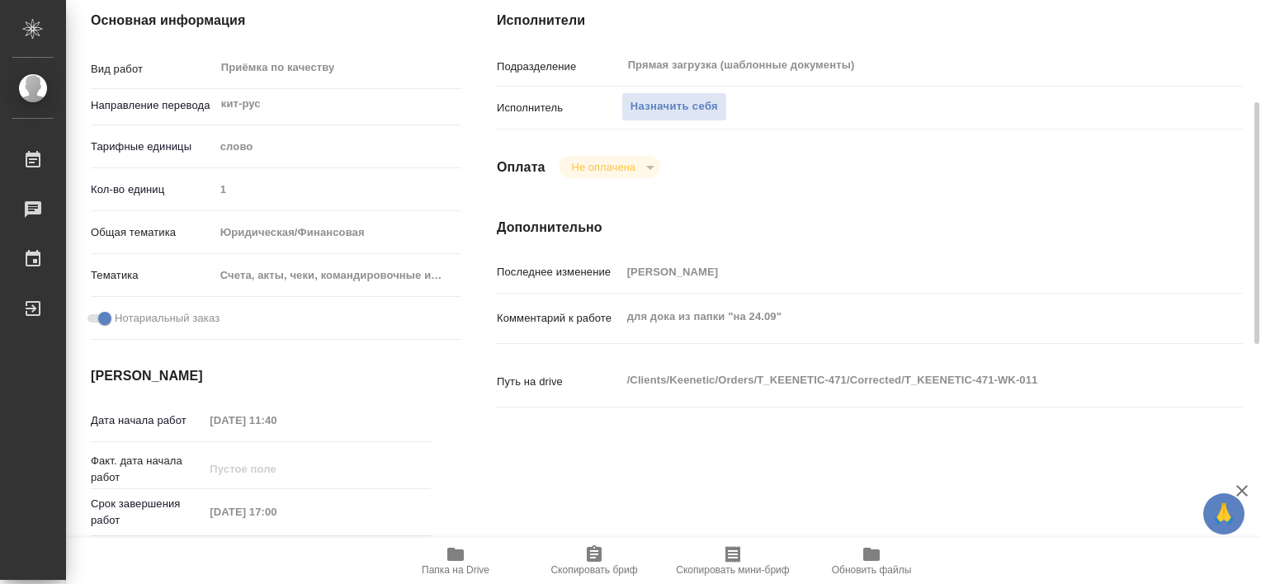
type textarea "x"
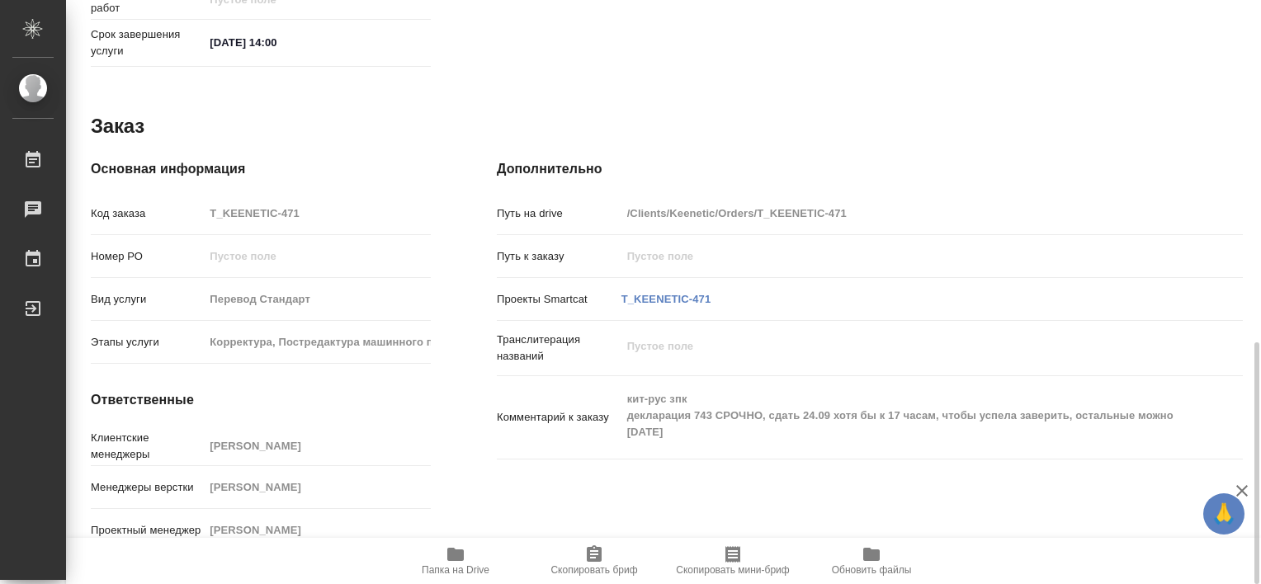
scroll to position [246, 0]
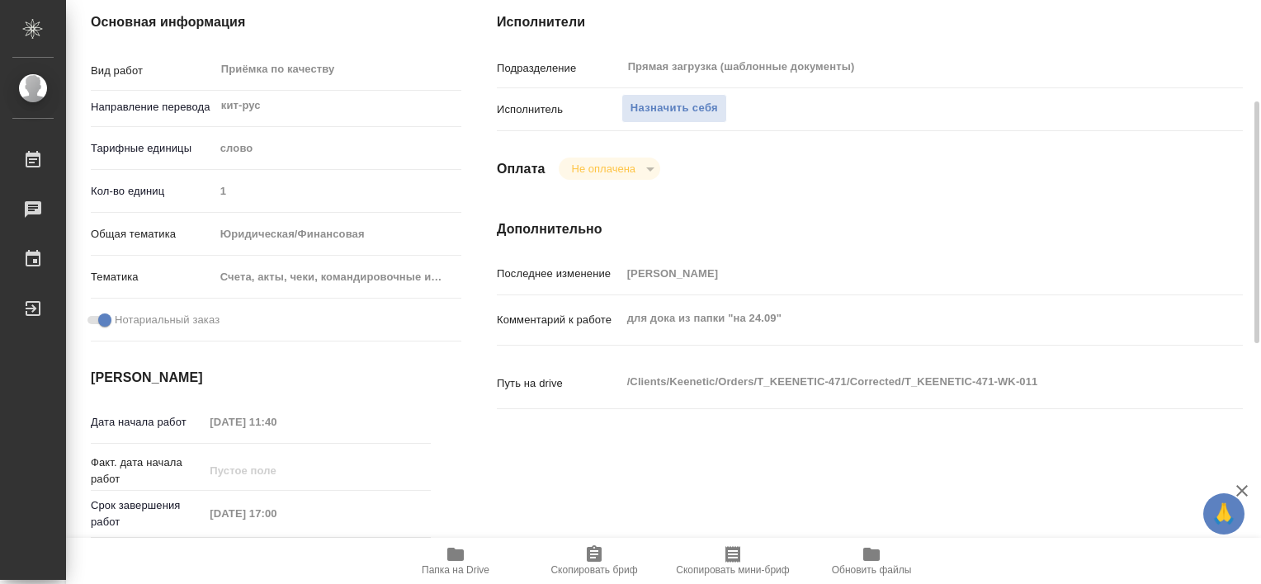
type textarea "x"
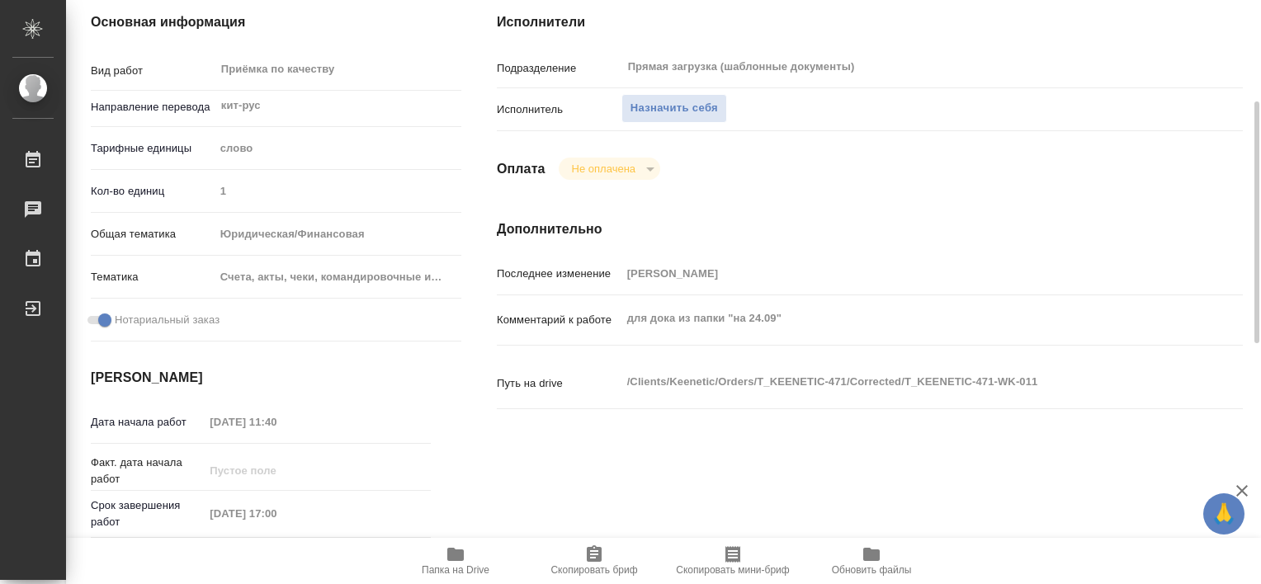
scroll to position [0, 0]
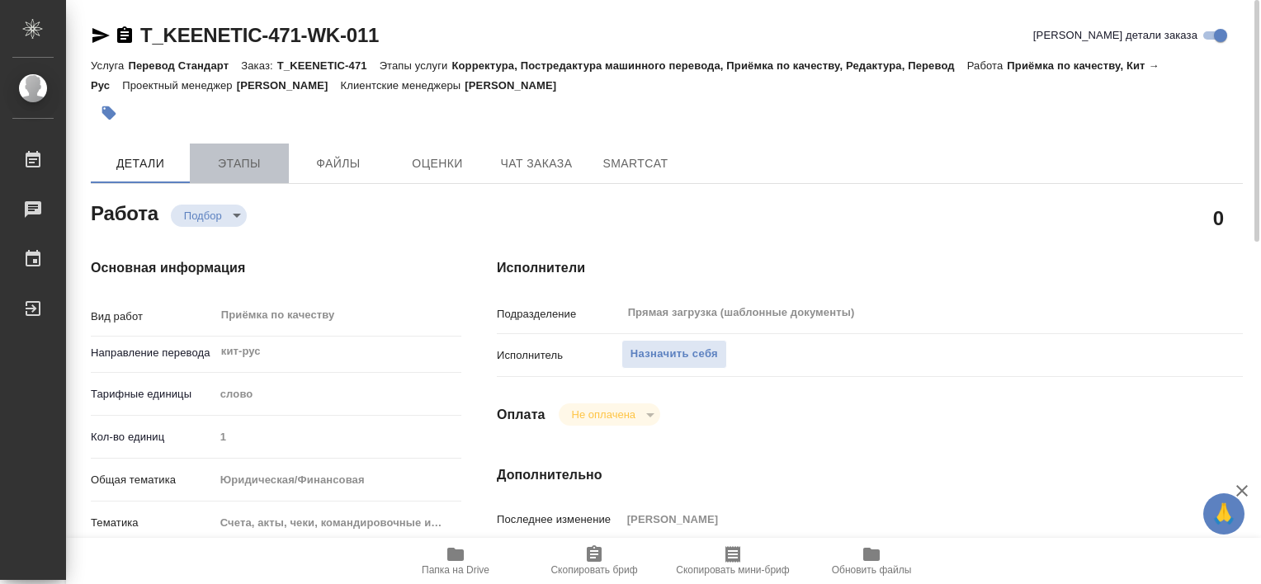
click at [227, 172] on span "Этапы" at bounding box center [239, 163] width 79 height 21
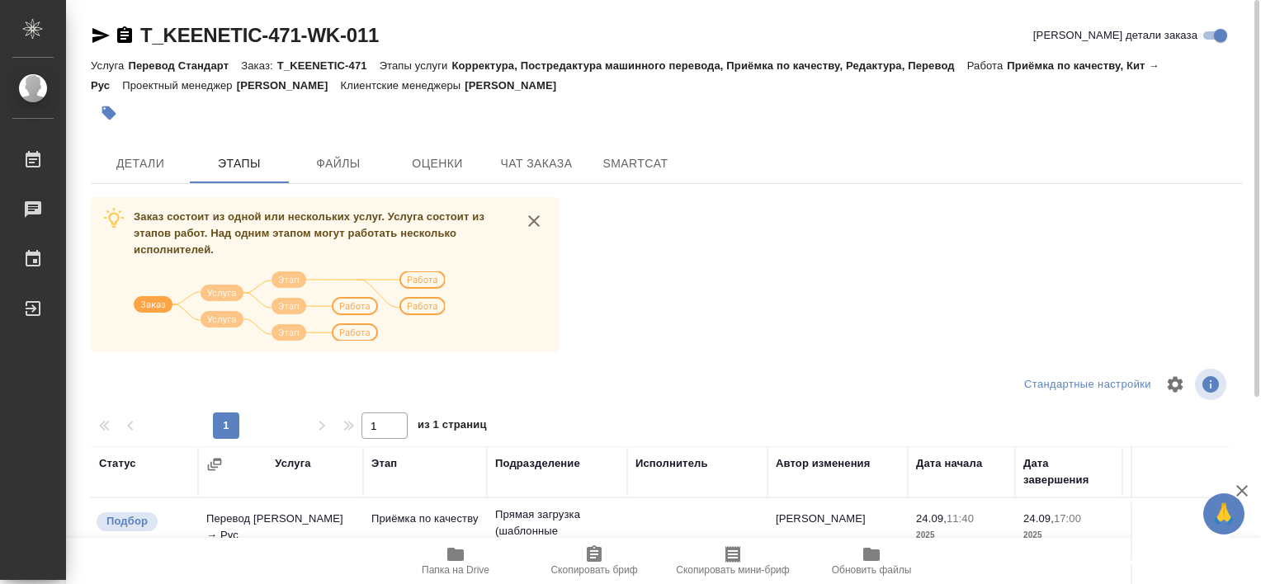
click at [460, 566] on span "Папка на Drive" at bounding box center [456, 570] width 68 height 12
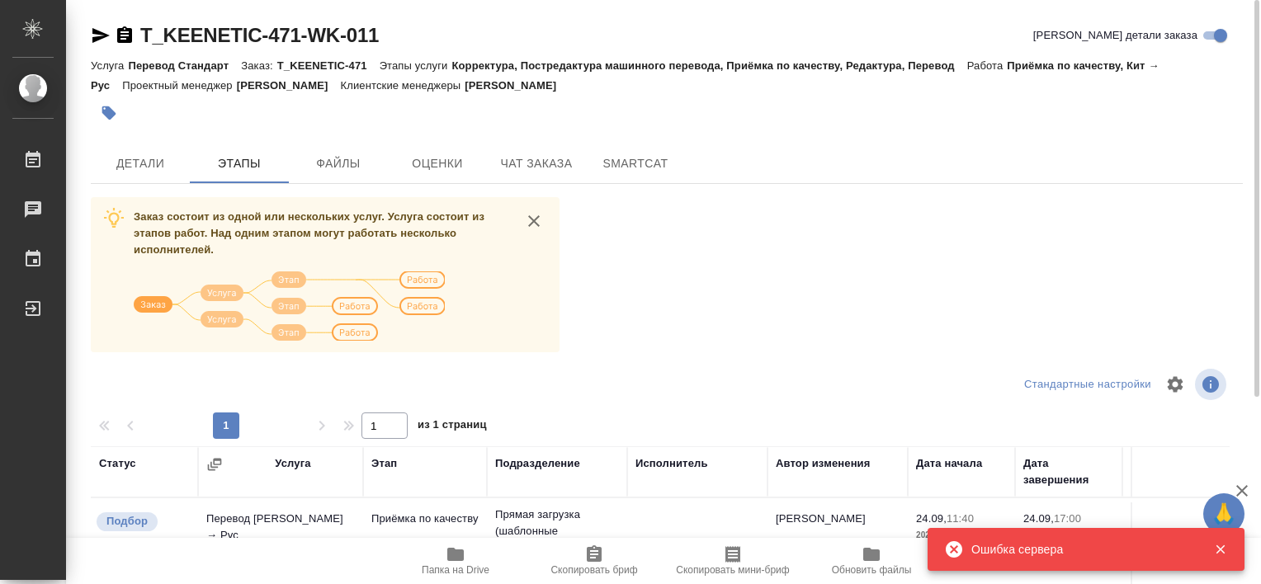
click at [450, 568] on span "Папка на Drive" at bounding box center [456, 570] width 68 height 12
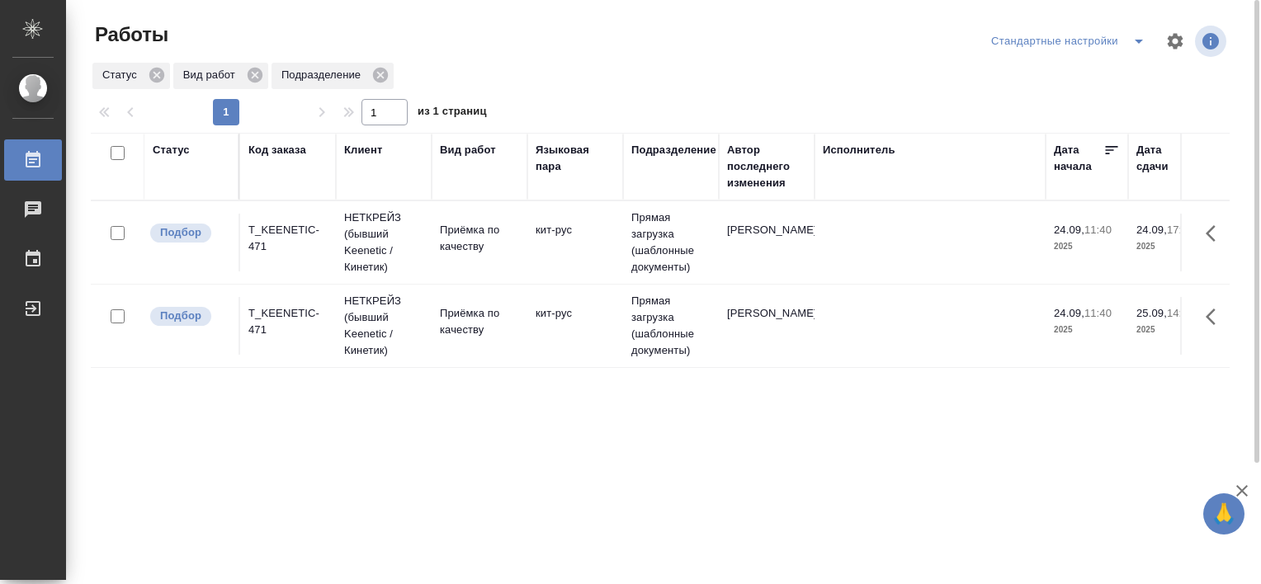
click at [283, 231] on div "T_KEENETIC-471" at bounding box center [287, 238] width 79 height 33
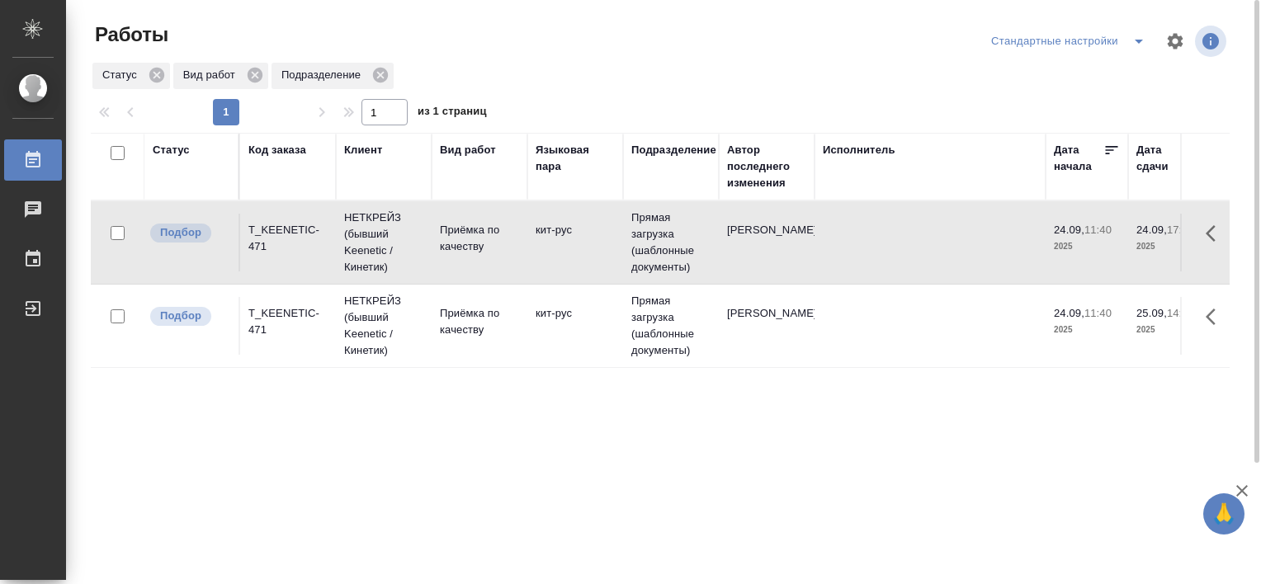
click at [283, 231] on div "T_KEENETIC-471" at bounding box center [287, 238] width 79 height 33
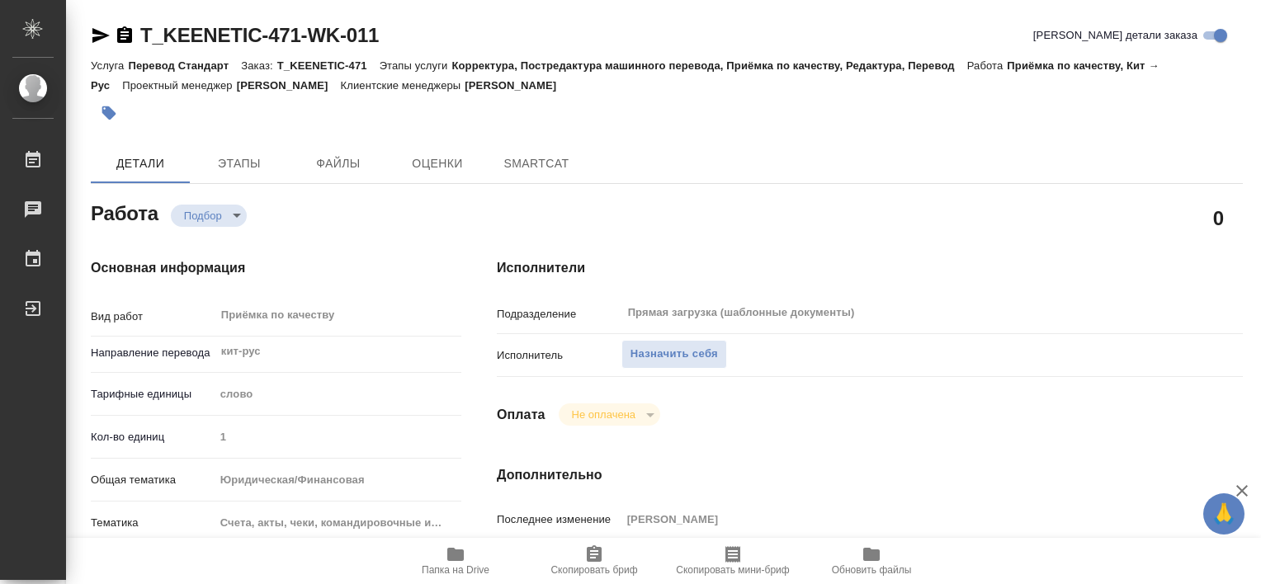
type textarea "x"
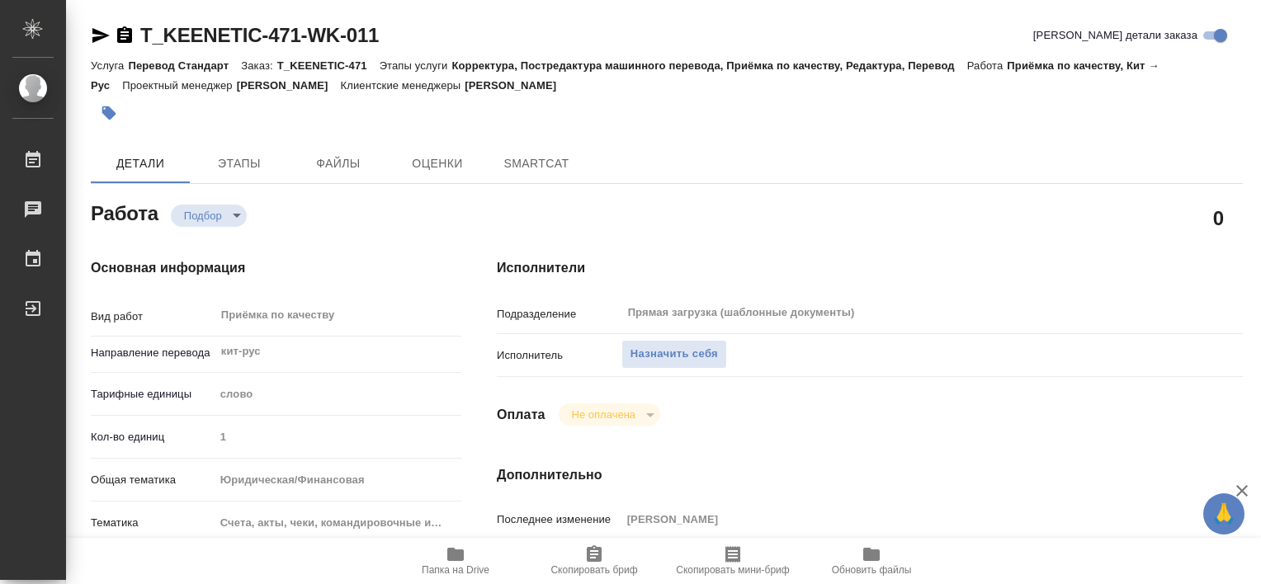
type textarea "x"
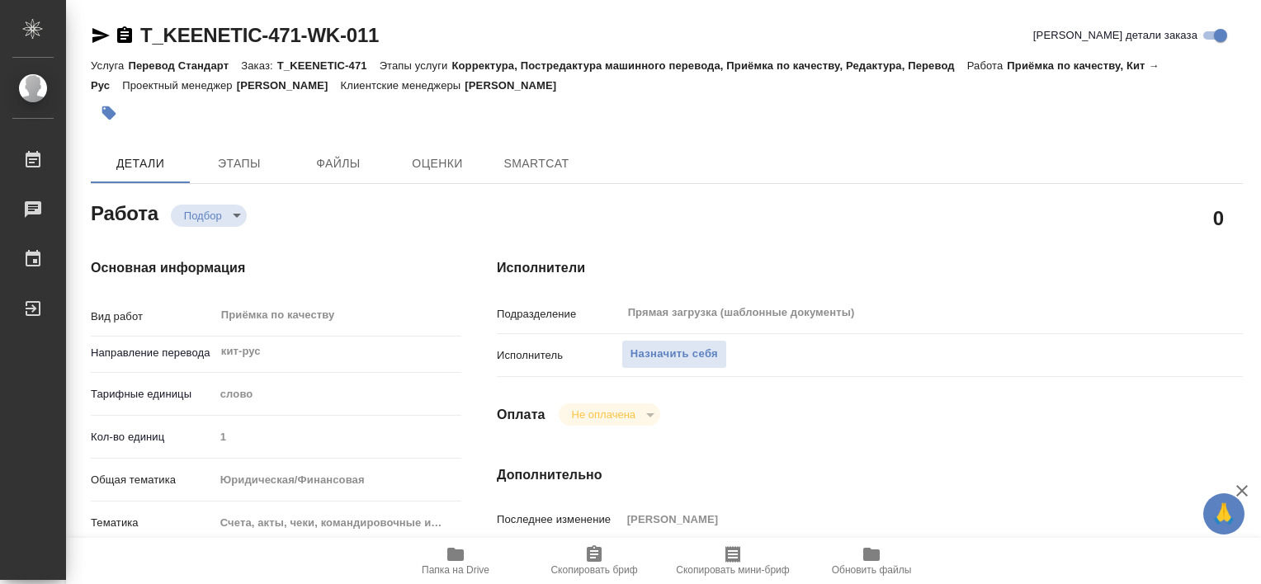
type textarea "x"
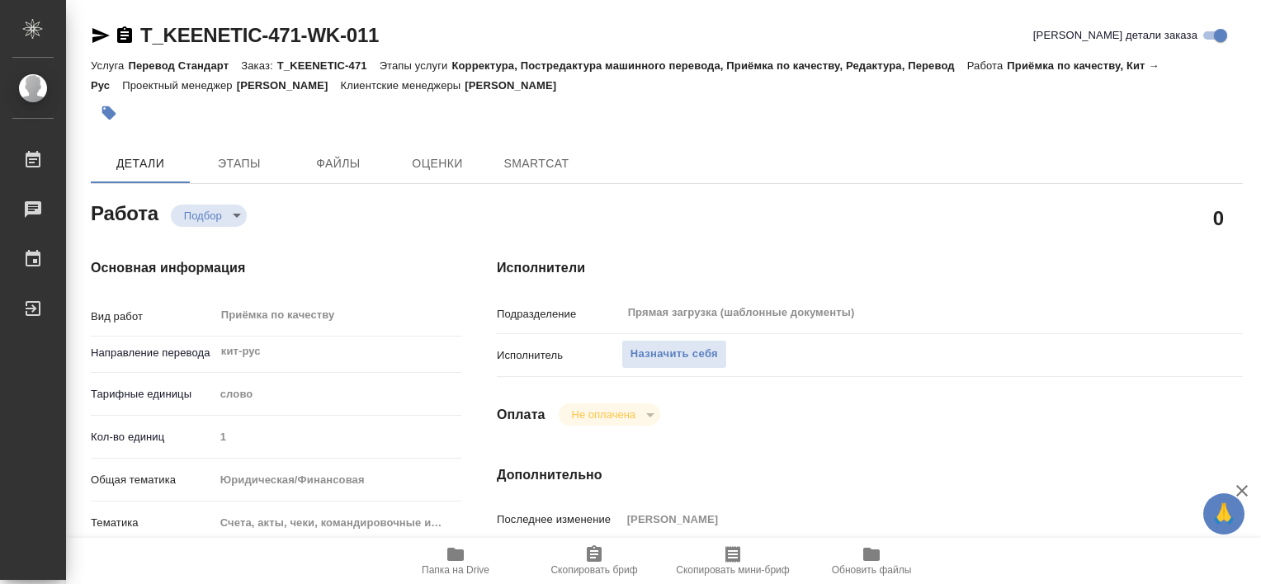
type textarea "x"
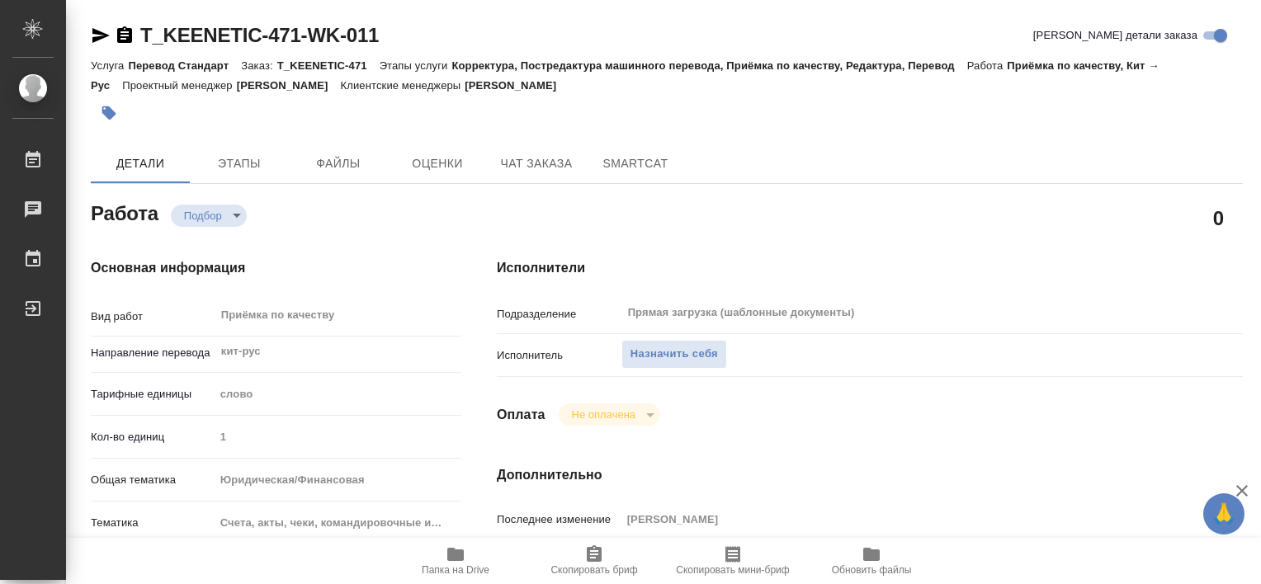
type textarea "x"
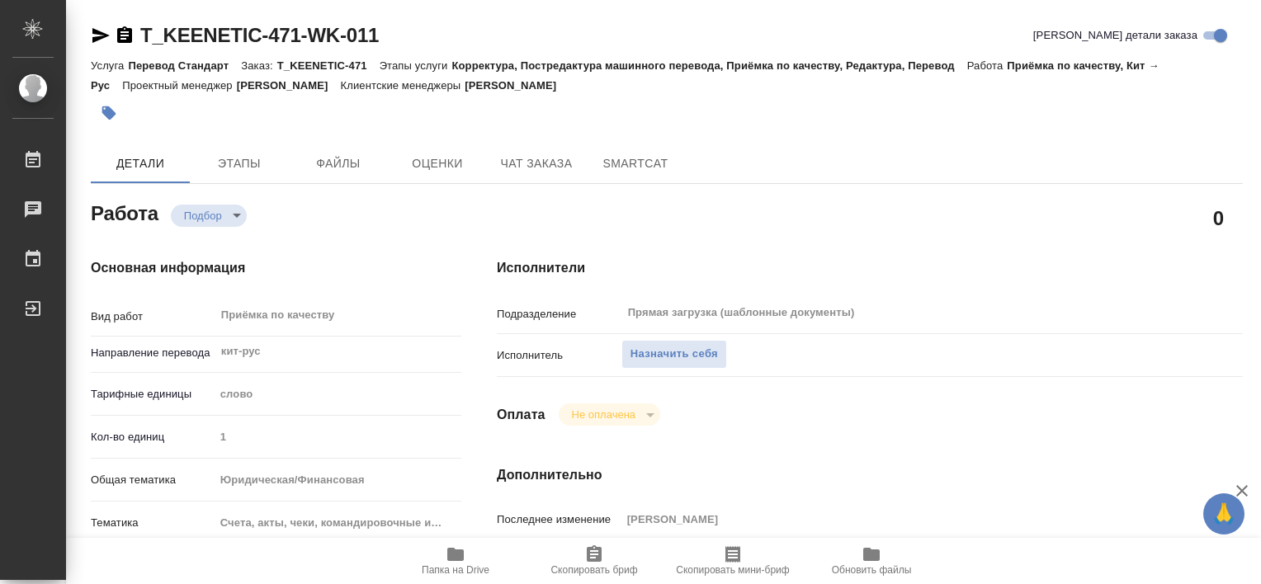
type textarea "x"
